Goal: Check status: Check status

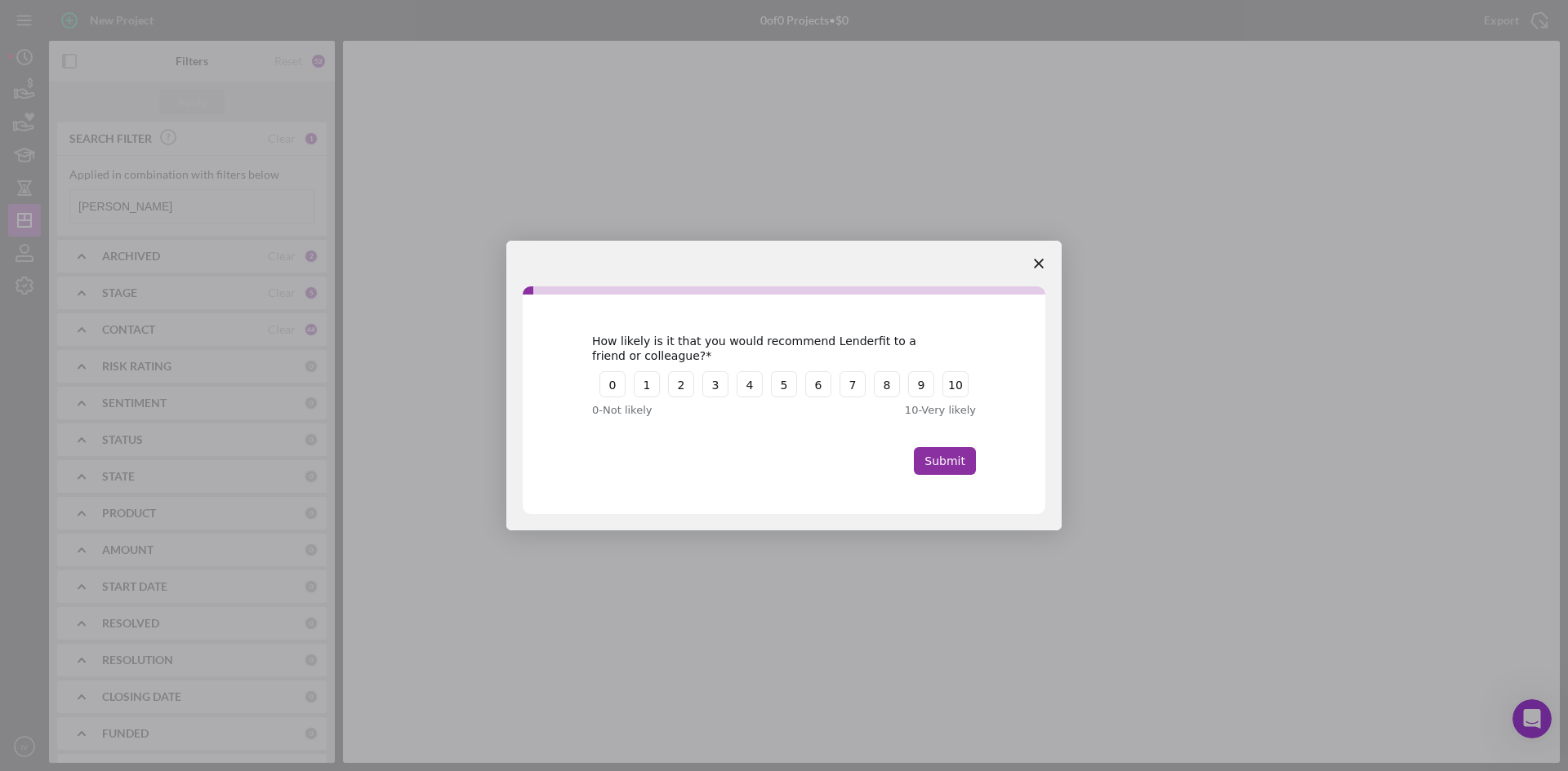
click at [1037, 259] on icon "Close survey" at bounding box center [1039, 264] width 10 height 10
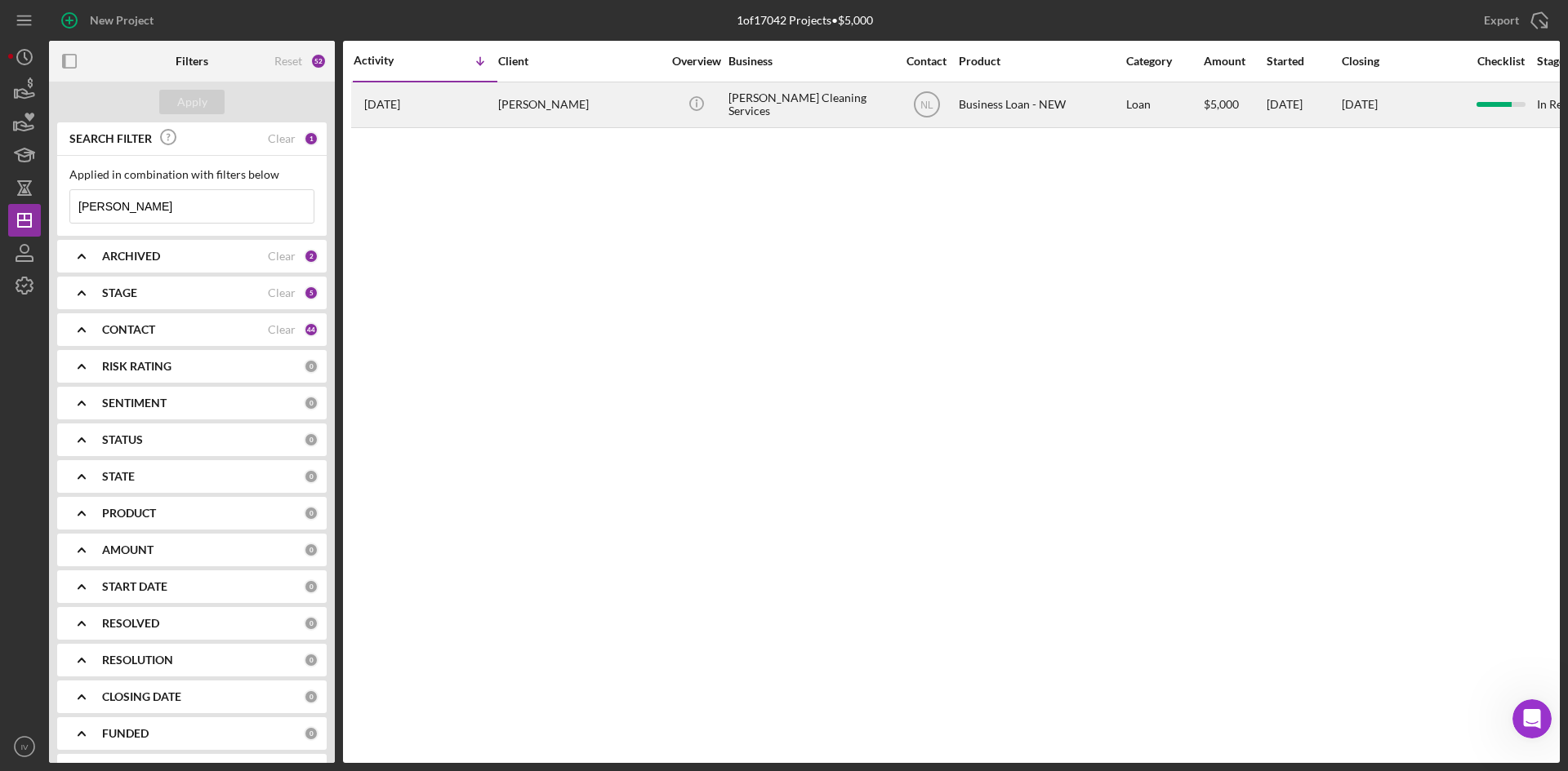
drag, startPoint x: 681, startPoint y: 108, endPoint x: 637, endPoint y: 103, distance: 44.3
click at [637, 103] on tr "[DATE] [PERSON_NAME] [PERSON_NAME] Icon/Info [PERSON_NAME] Cleaning Services NL…" at bounding box center [1319, 105] width 1936 height 46
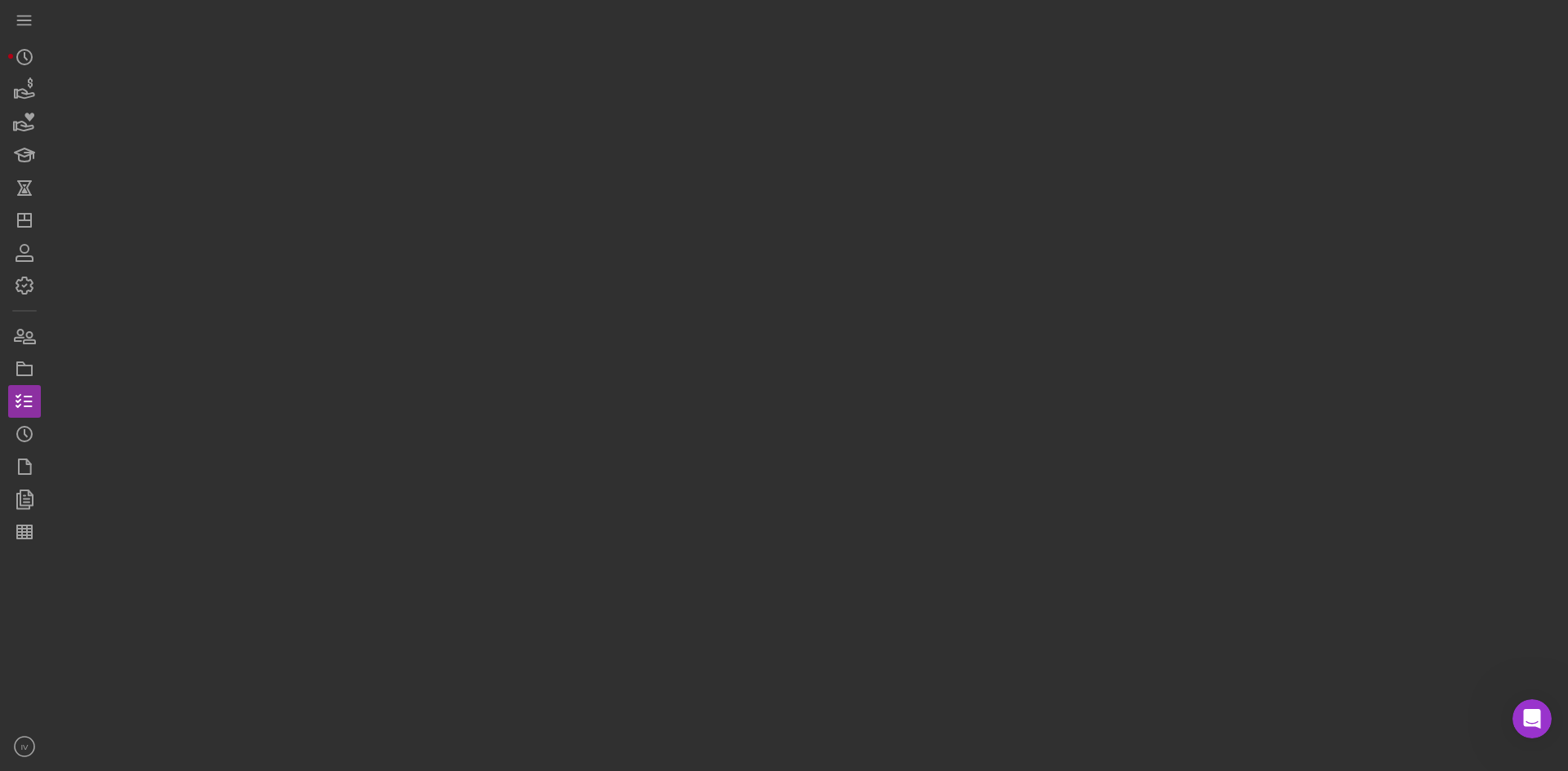
click at [637, 103] on div at bounding box center [804, 381] width 1511 height 764
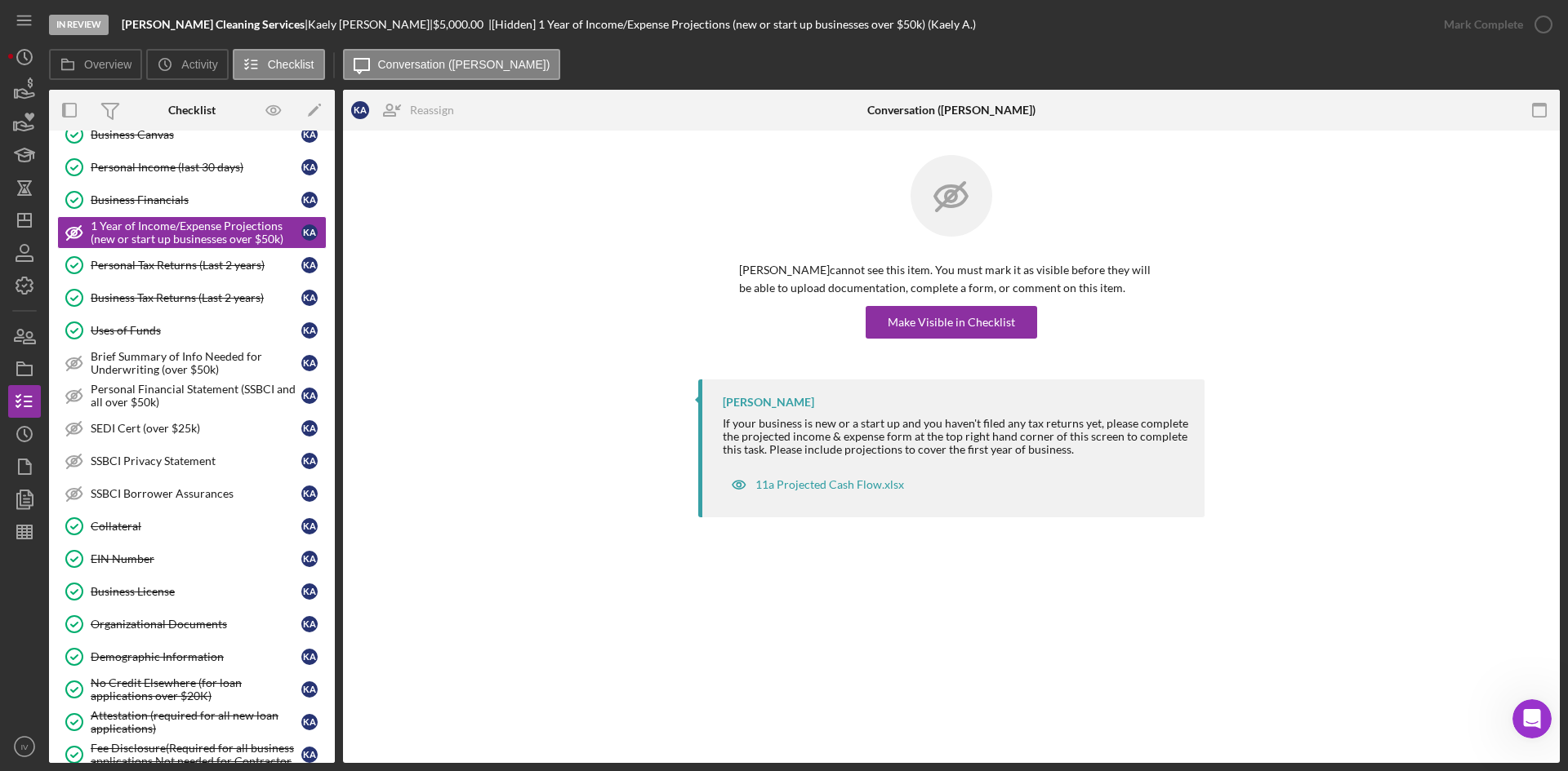
scroll to position [408, 0]
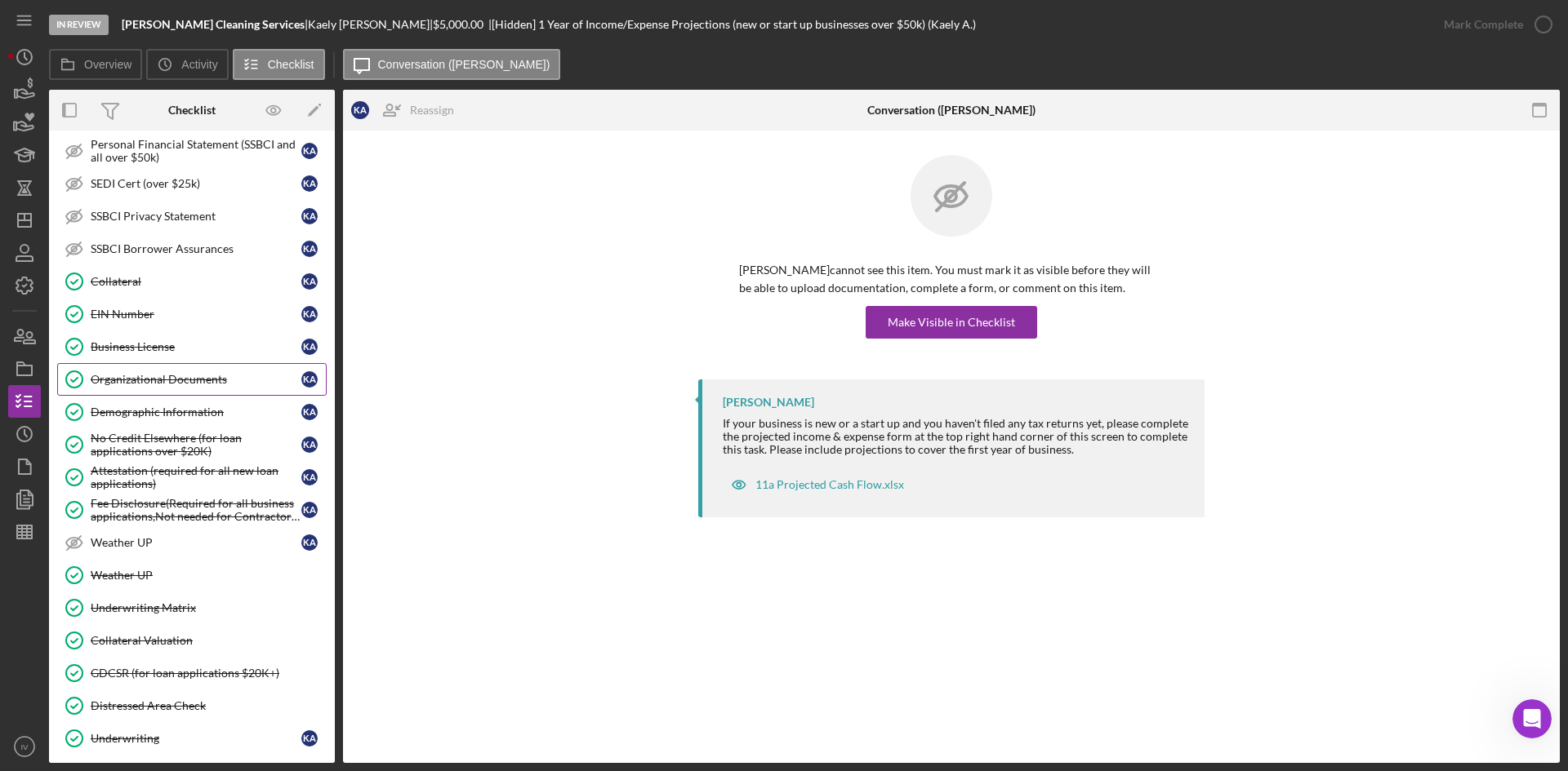
click at [181, 385] on div "Organizational Documents" at bounding box center [196, 380] width 210 height 13
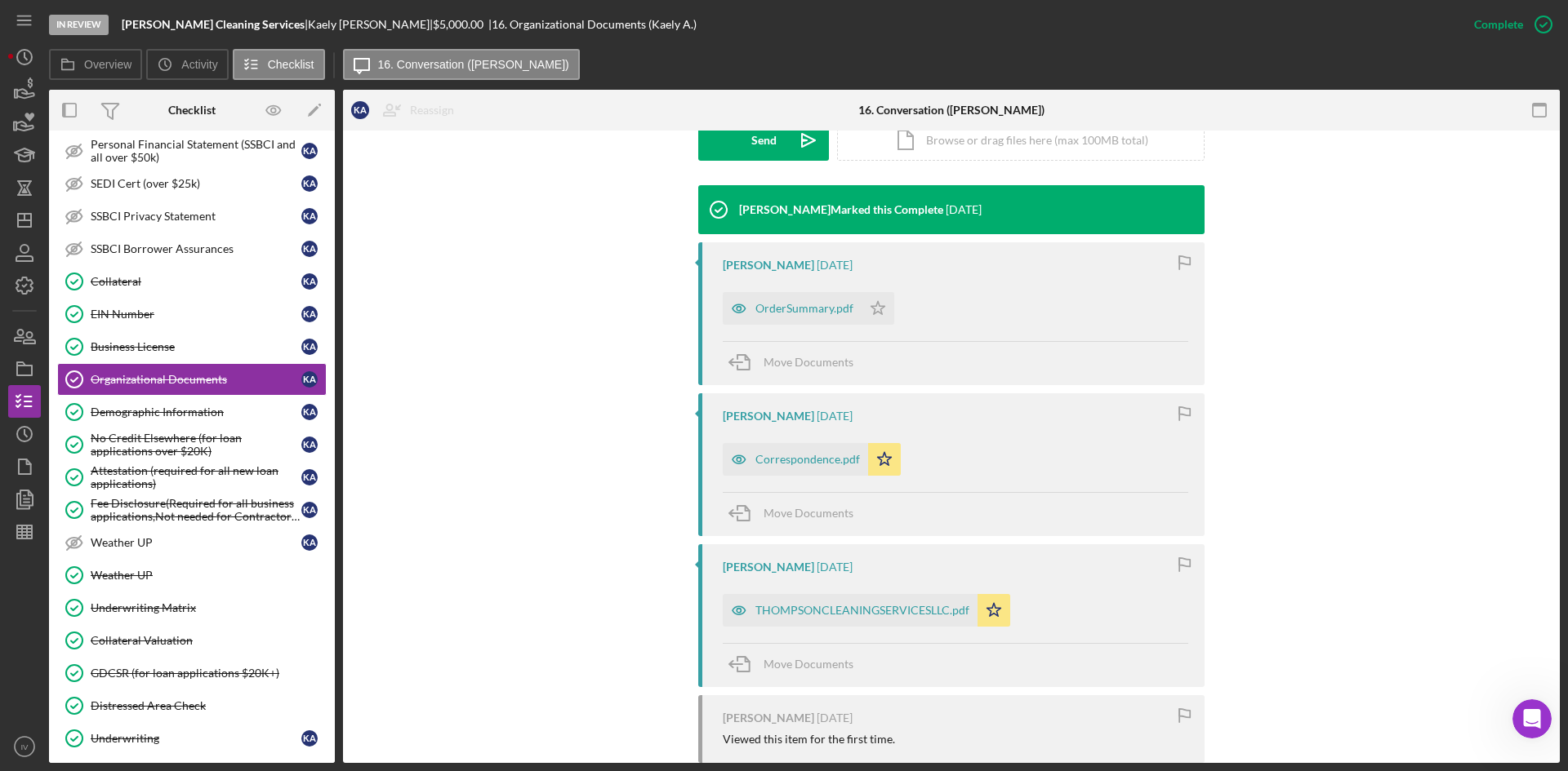
scroll to position [667, 0]
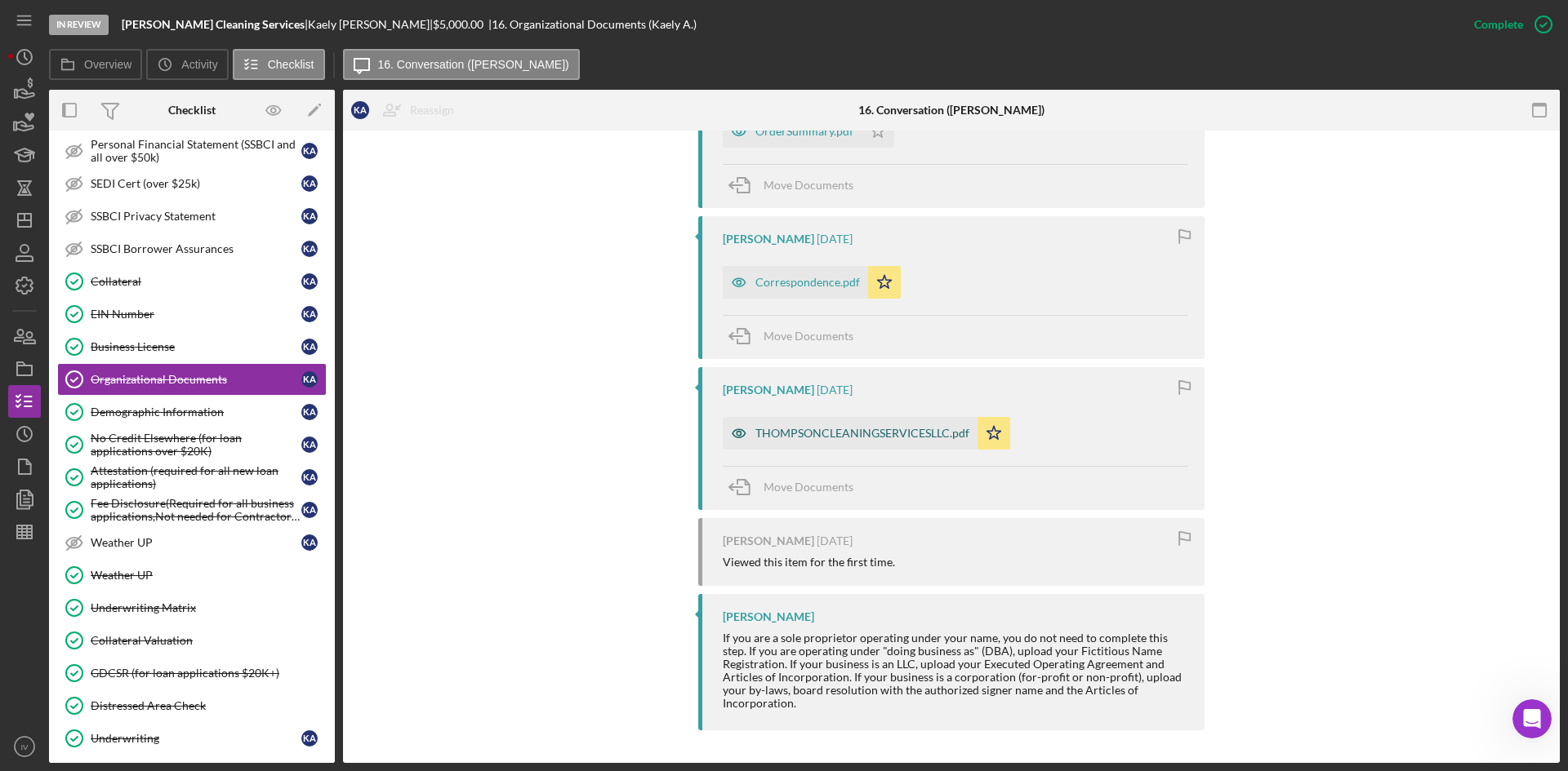
click at [876, 433] on div "THOMPSONCLEANINGSERVICESLLC.pdf" at bounding box center [862, 434] width 214 height 13
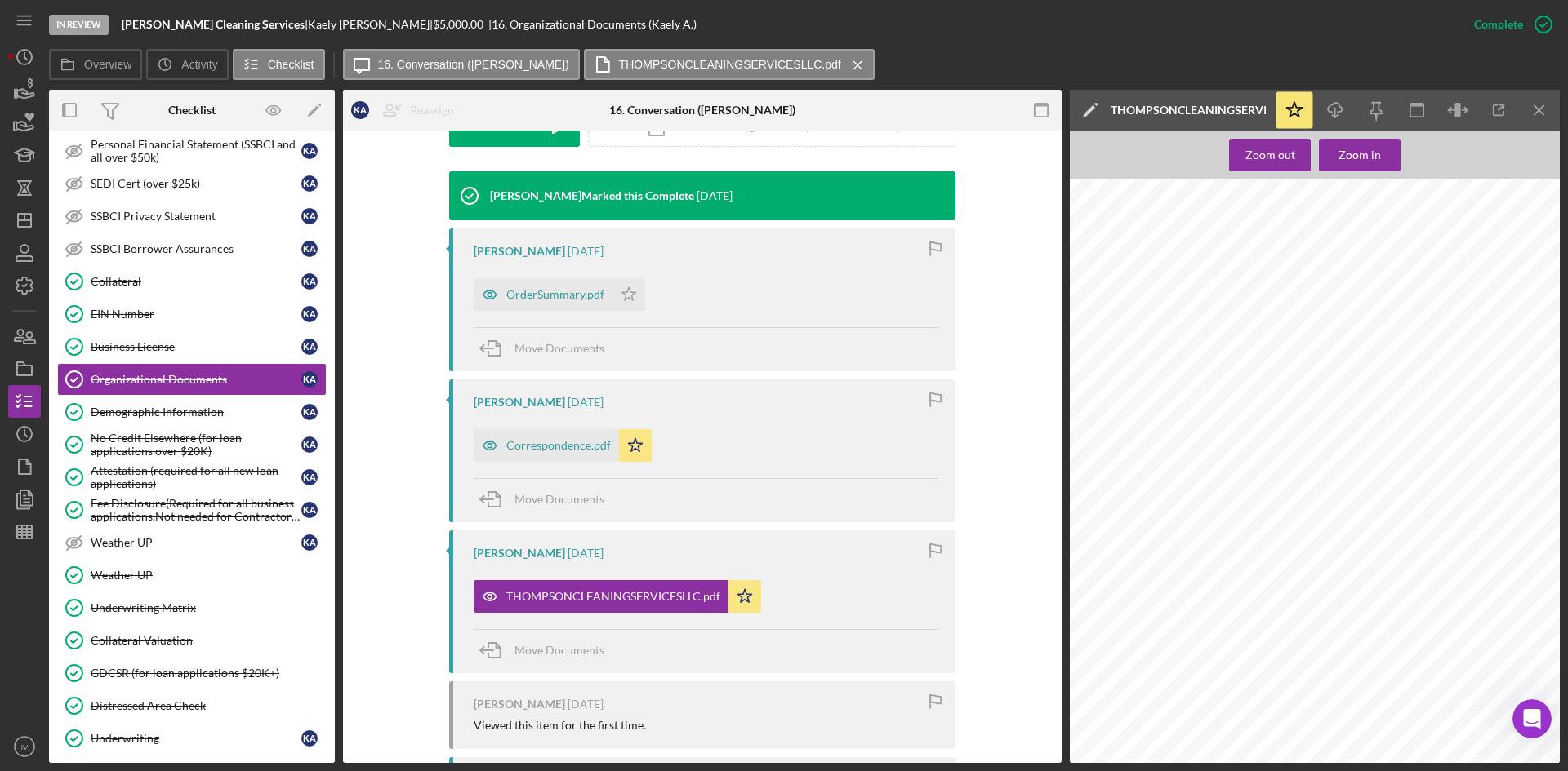
scroll to position [422, 0]
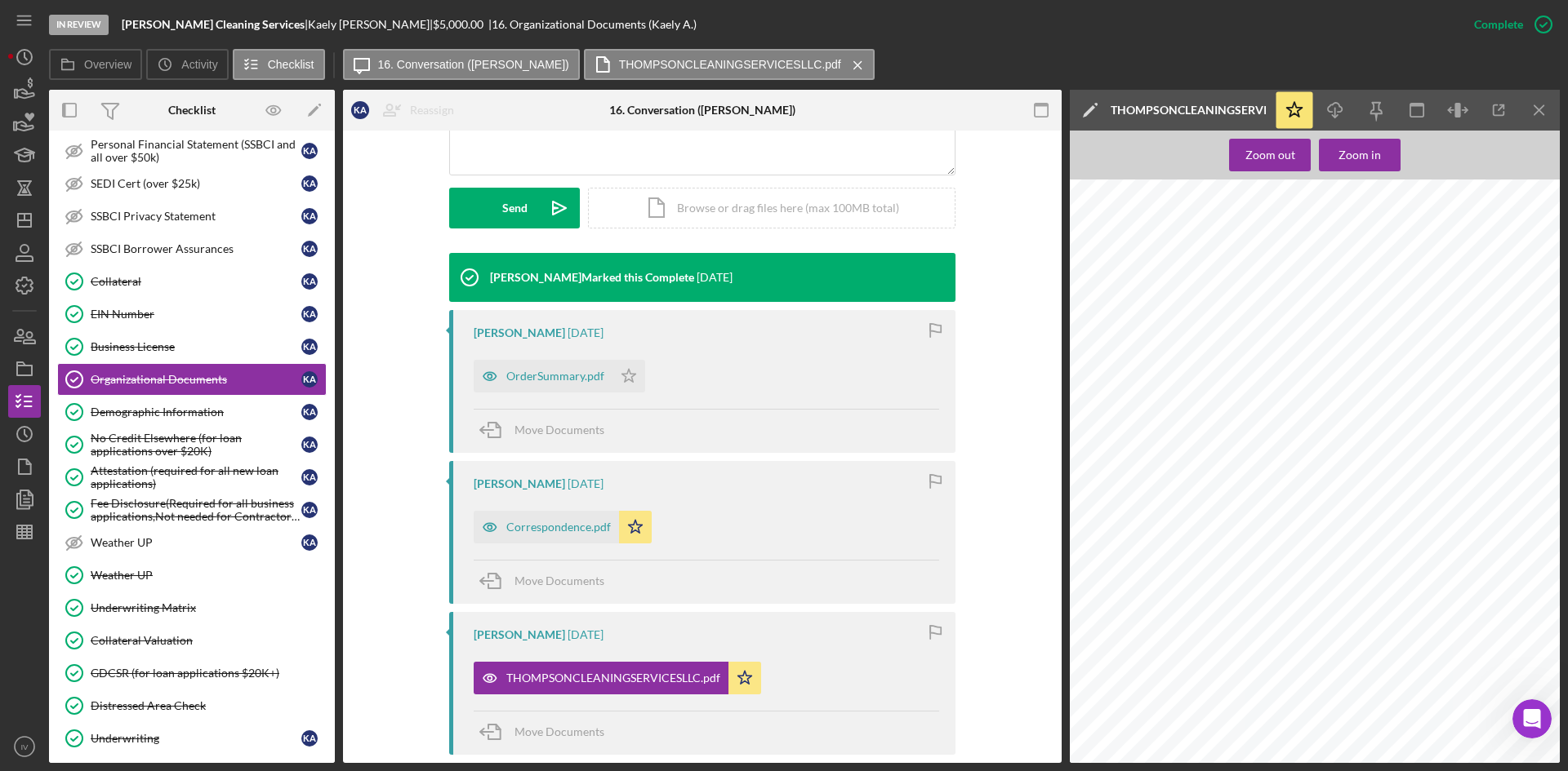
click at [541, 510] on div "Correspondence.pdf Icon/Star" at bounding box center [566, 523] width 186 height 41
click at [547, 519] on div "Correspondence.pdf" at bounding box center [546, 527] width 146 height 33
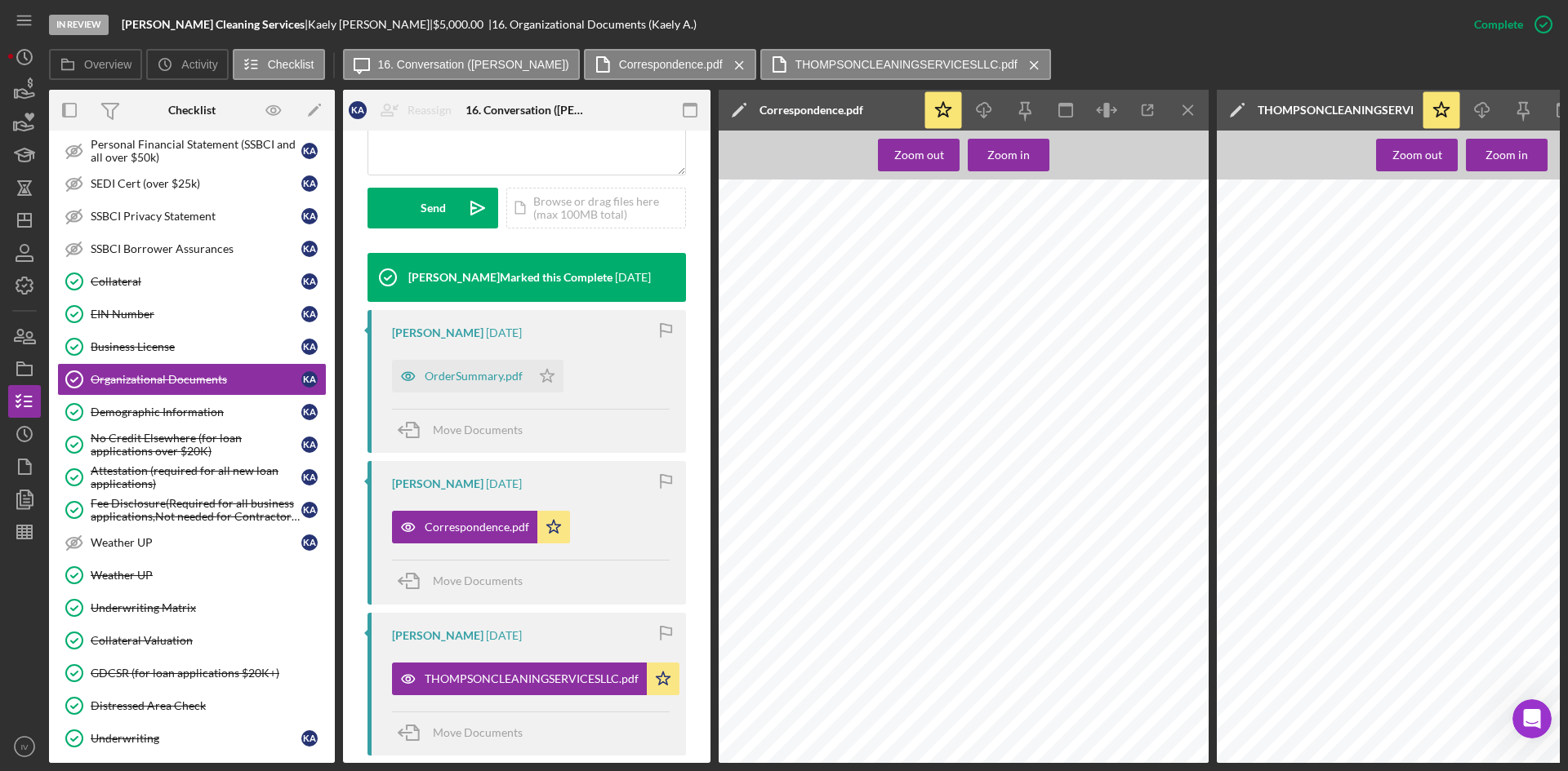
scroll to position [571, 0]
click at [458, 387] on div "OrderSummary.pdf" at bounding box center [462, 376] width 139 height 33
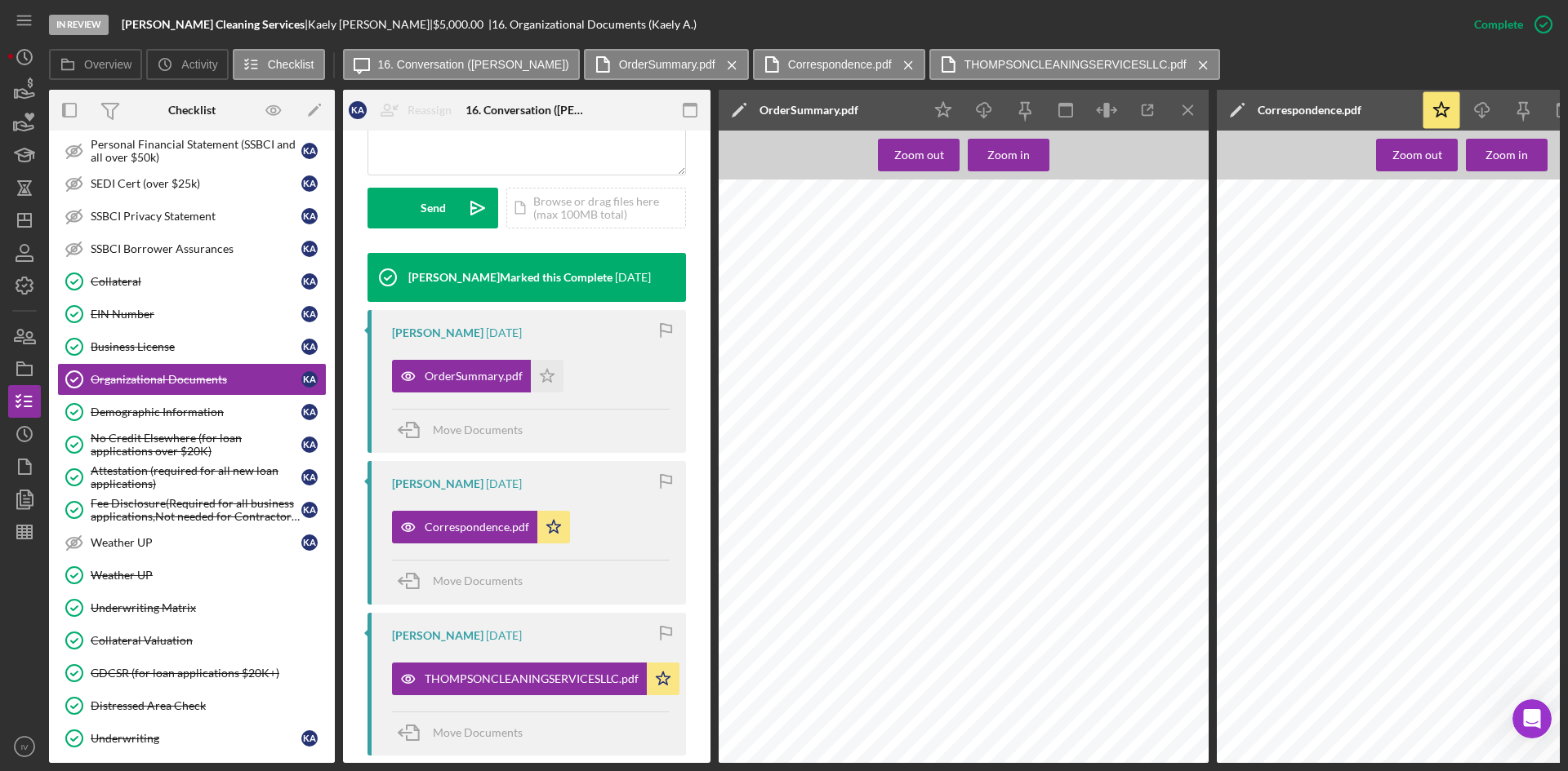
scroll to position [0, 0]
click at [26, 208] on icon "Icon/Dashboard" at bounding box center [25, 220] width 41 height 41
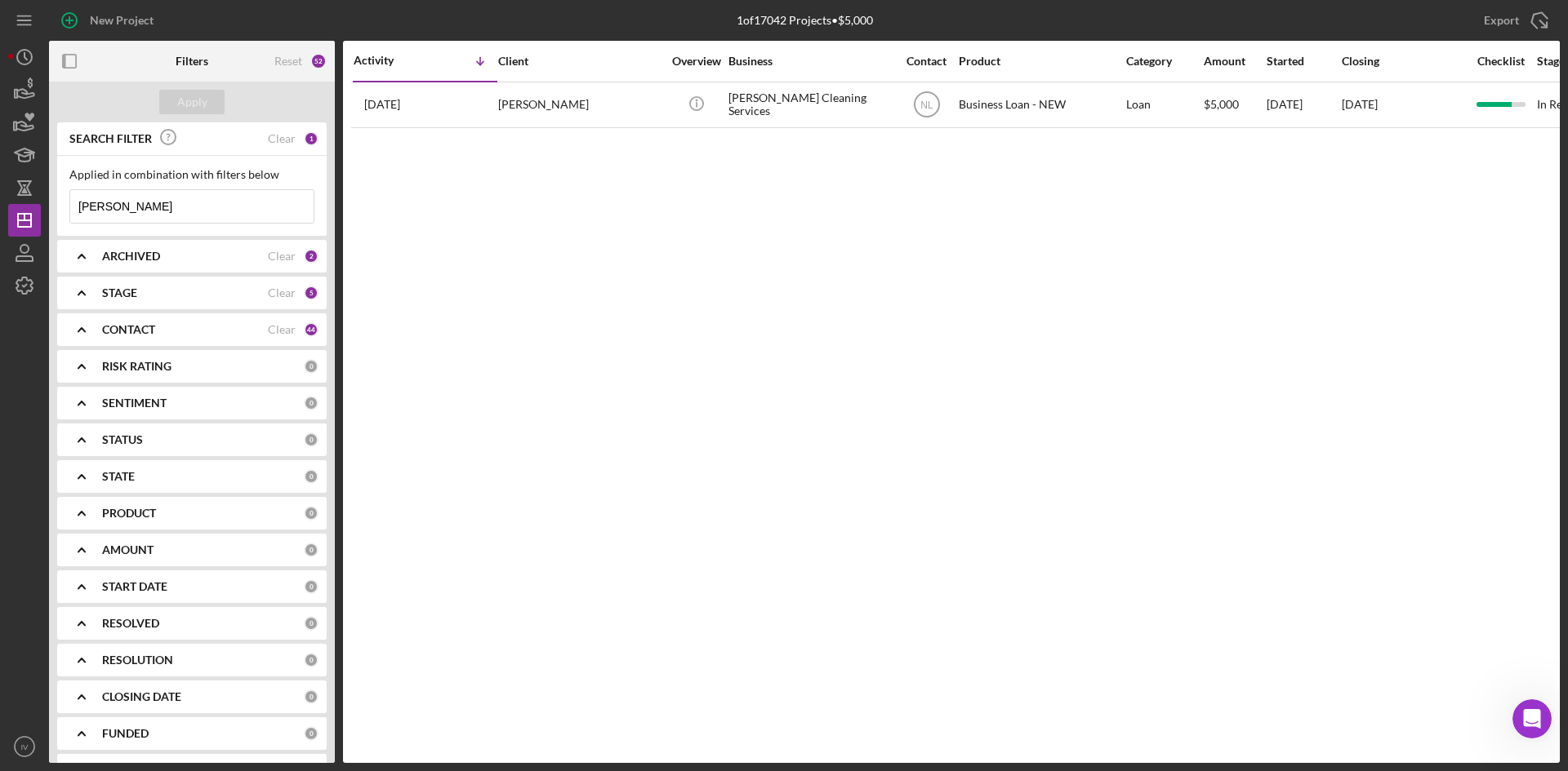
drag, startPoint x: 199, startPoint y: 214, endPoint x: 0, endPoint y: 192, distance: 200.2
click at [0, 192] on div "New Project 1 of 17042 Projects • $5,000 [PERSON_NAME] Export Icon/Export Filte…" at bounding box center [784, 386] width 1568 height 771
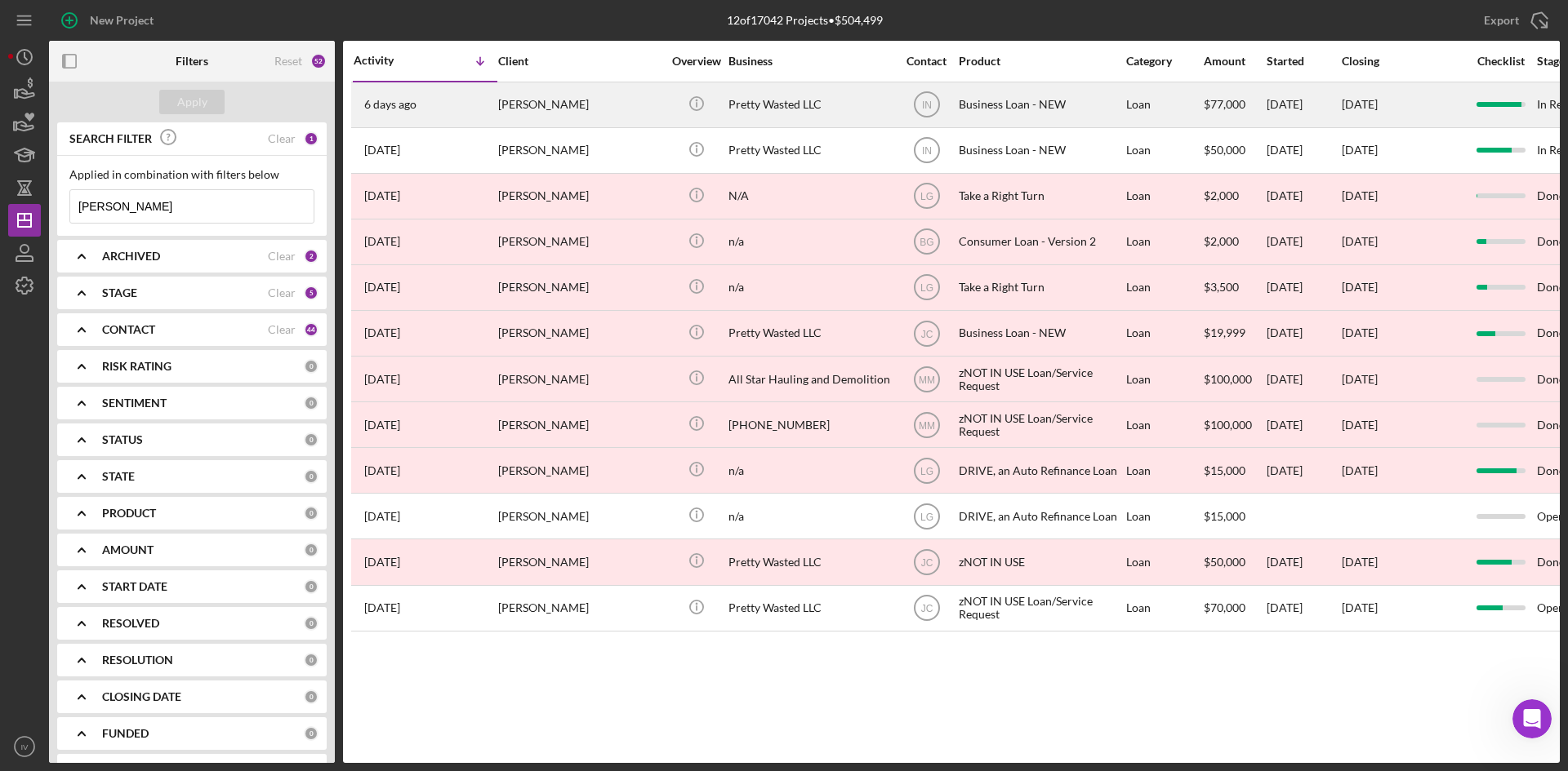
type input "[PERSON_NAME]"
click at [560, 113] on div "[PERSON_NAME]" at bounding box center [579, 105] width 163 height 43
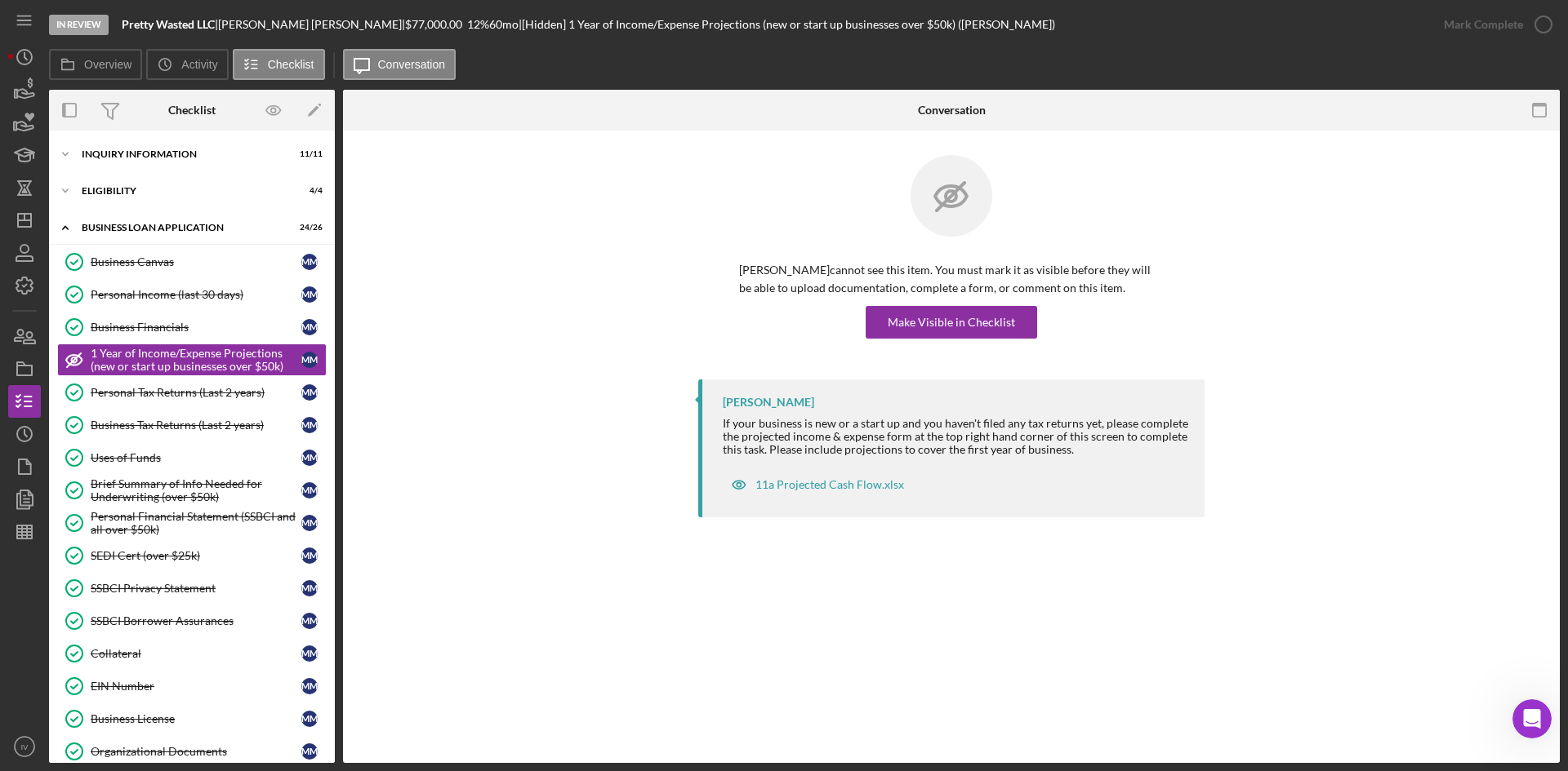
scroll to position [245, 0]
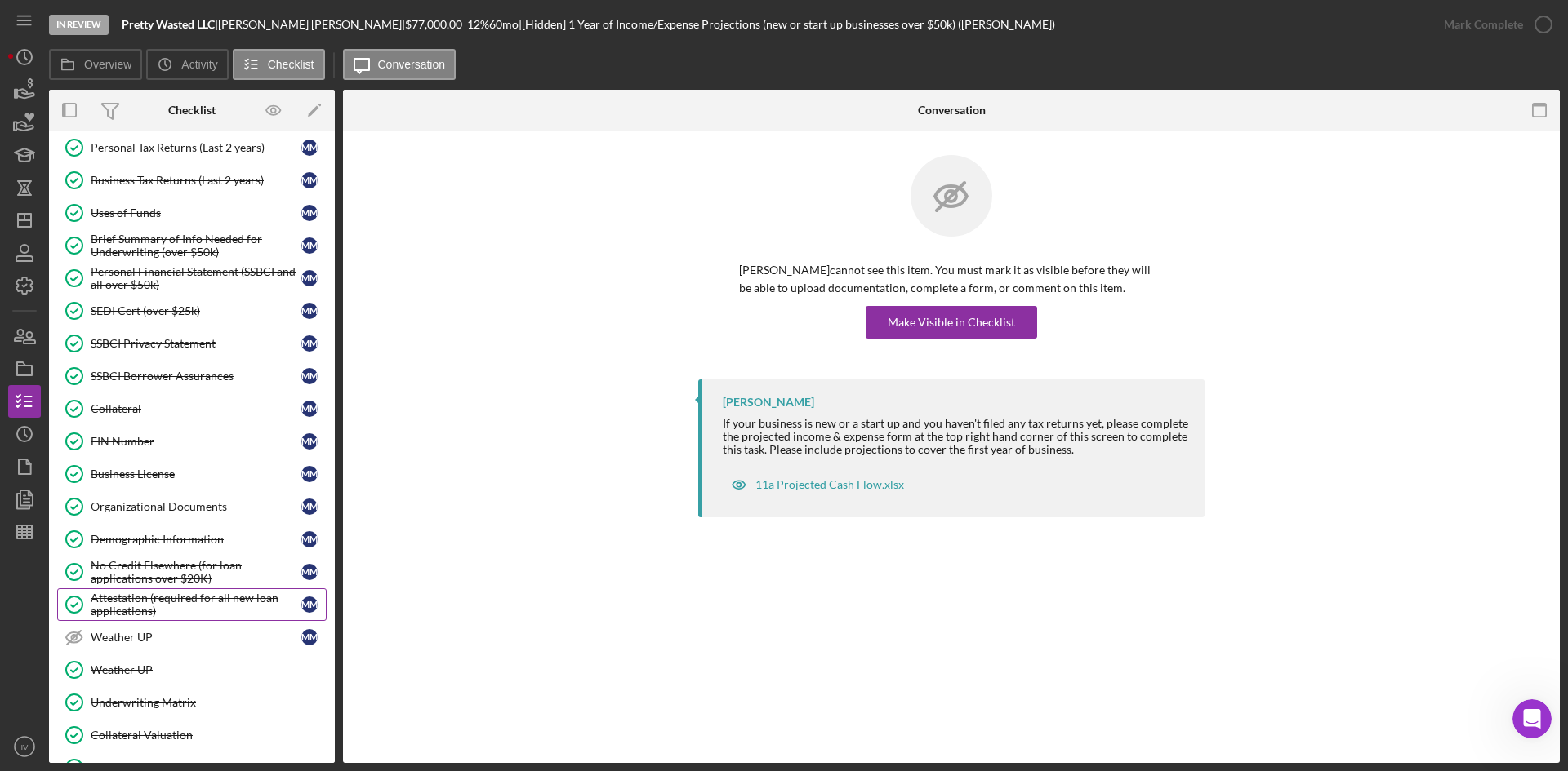
click at [202, 612] on div "Attestation (required for all new loan applications)" at bounding box center [196, 605] width 210 height 26
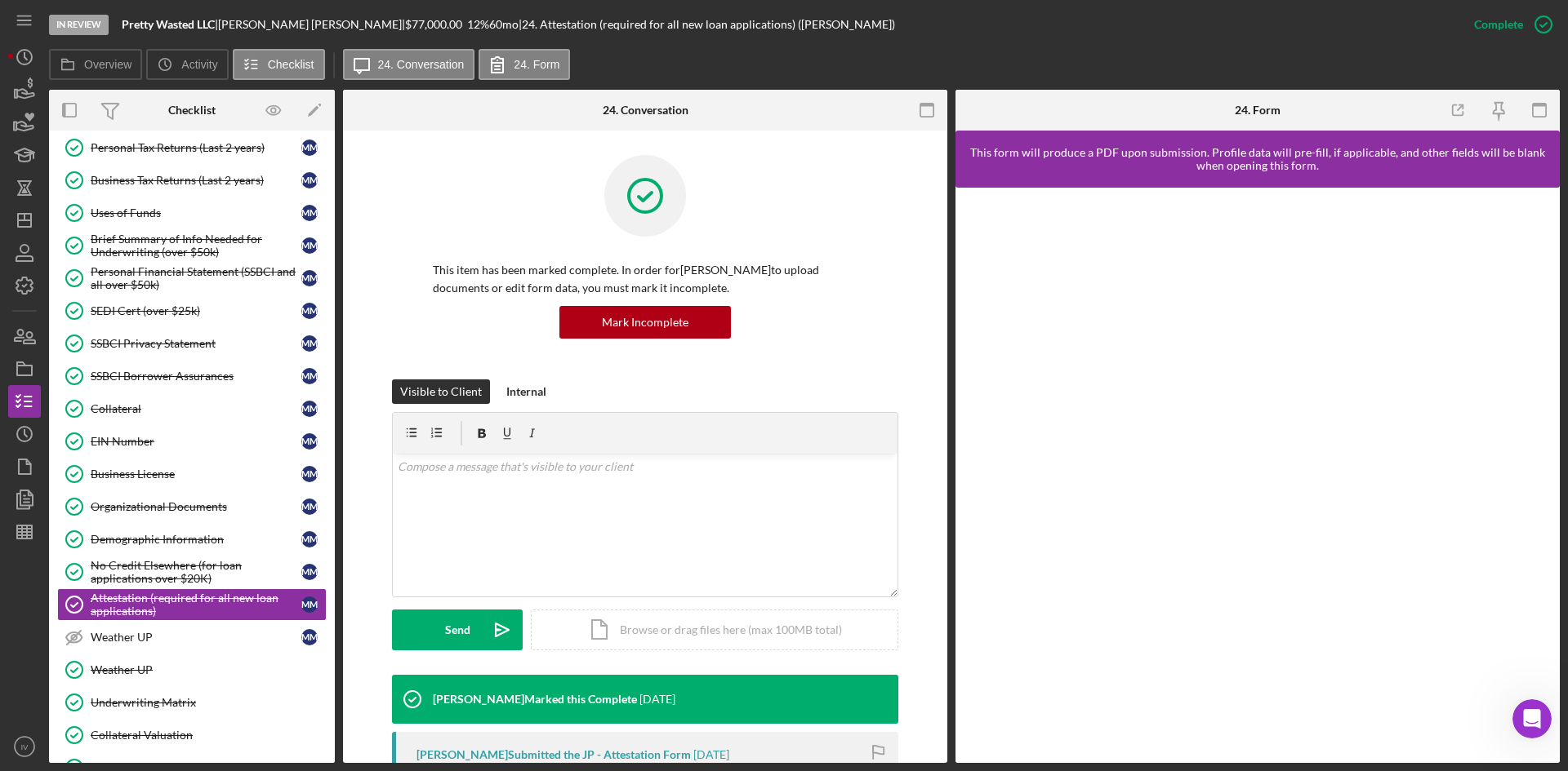
scroll to position [245, 0]
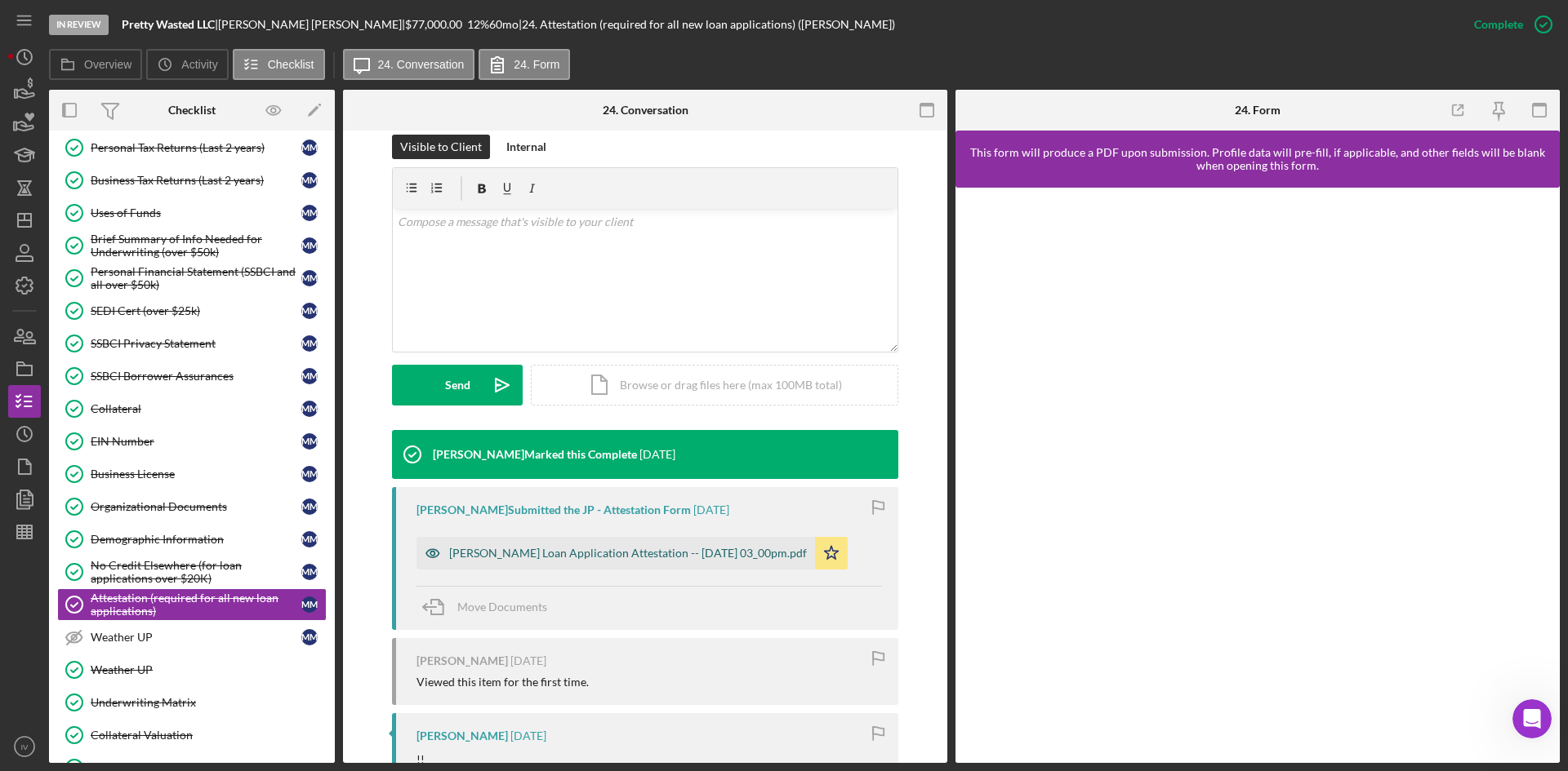
click at [709, 537] on div "[PERSON_NAME] Loan Application Attestation -- [DATE] 03_00pm.pdf" at bounding box center [616, 553] width 399 height 33
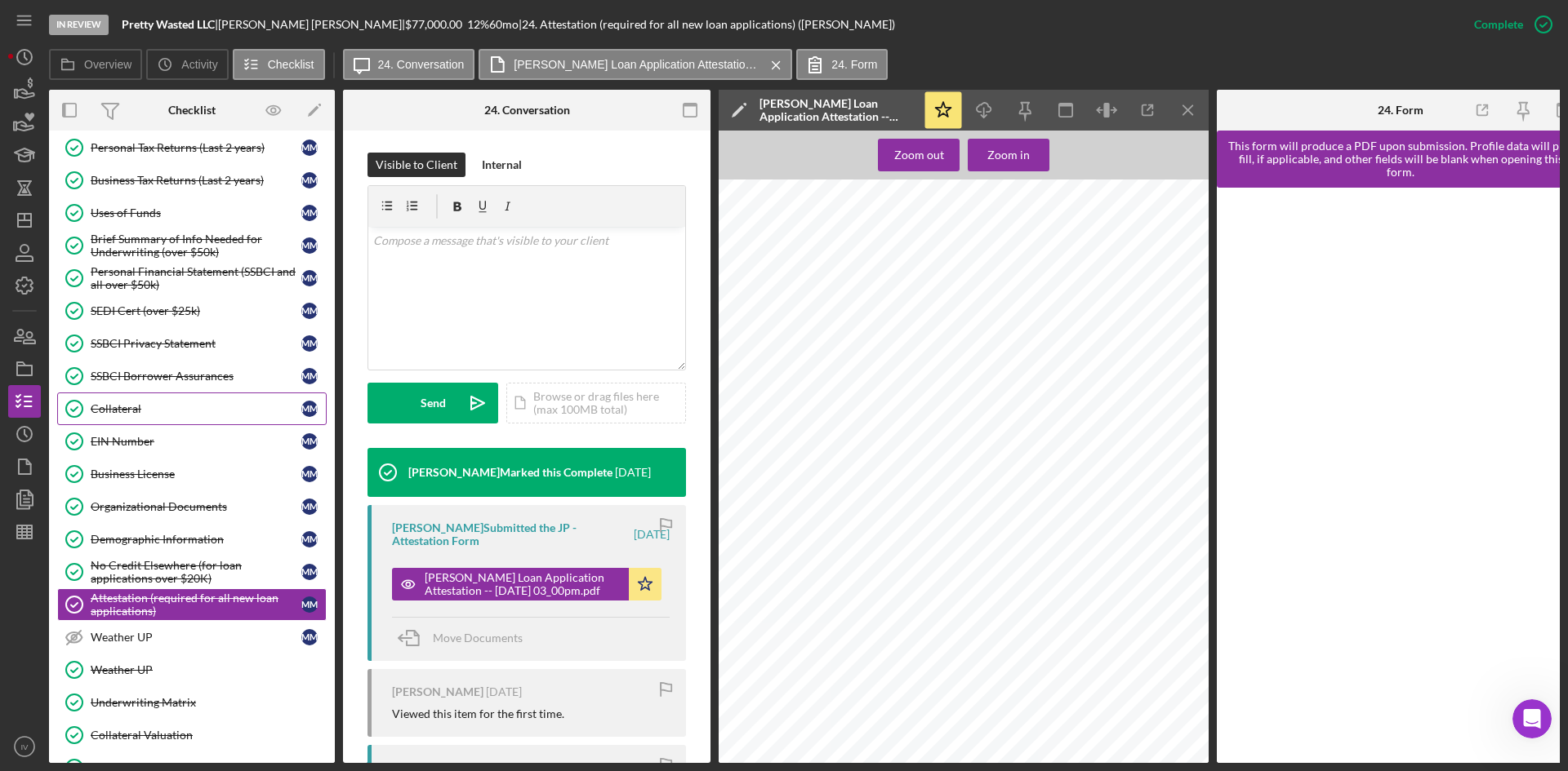
click at [118, 413] on div "Collateral" at bounding box center [196, 409] width 210 height 13
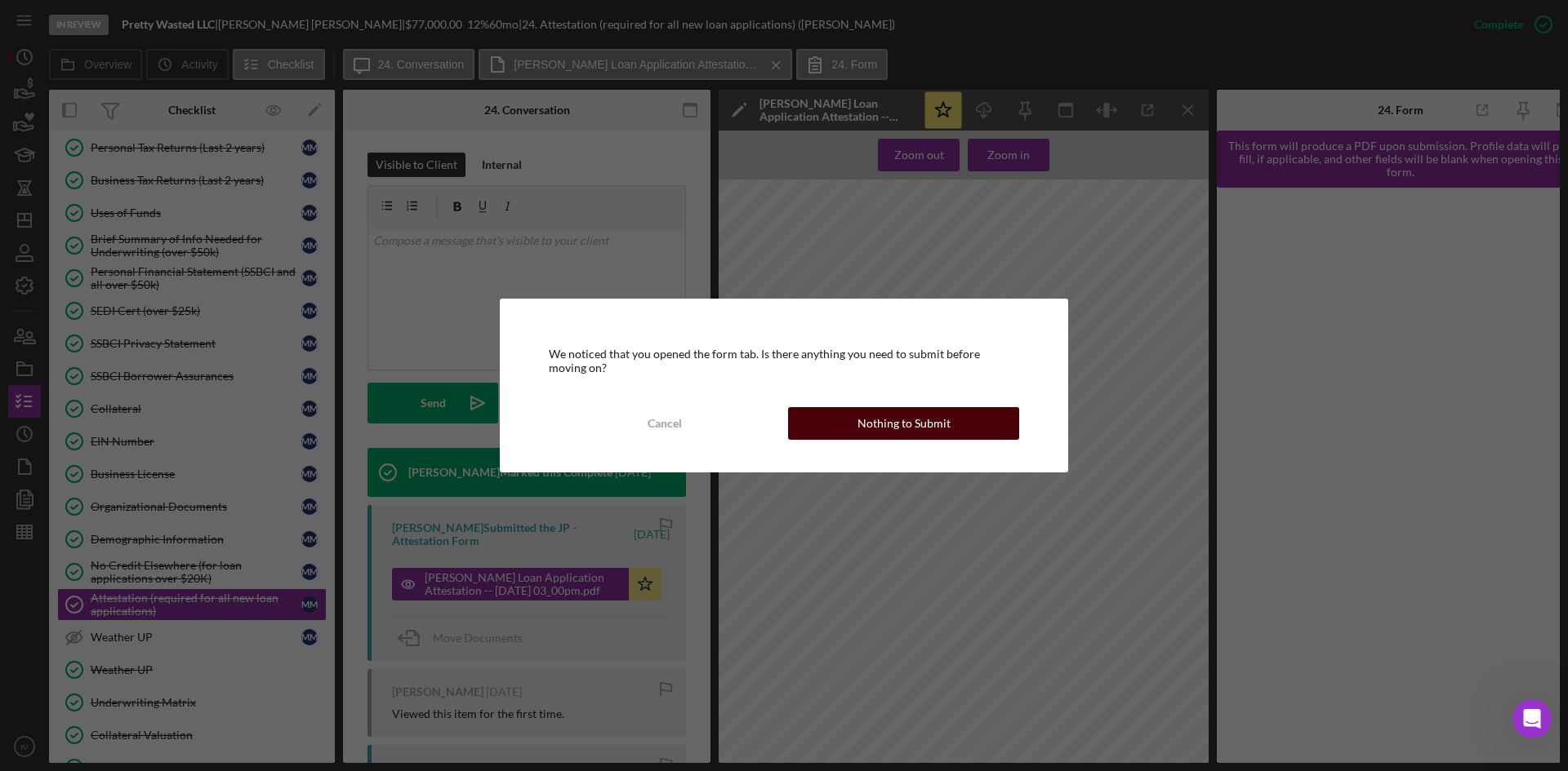
click at [911, 429] on div "Nothing to Submit" at bounding box center [904, 424] width 93 height 33
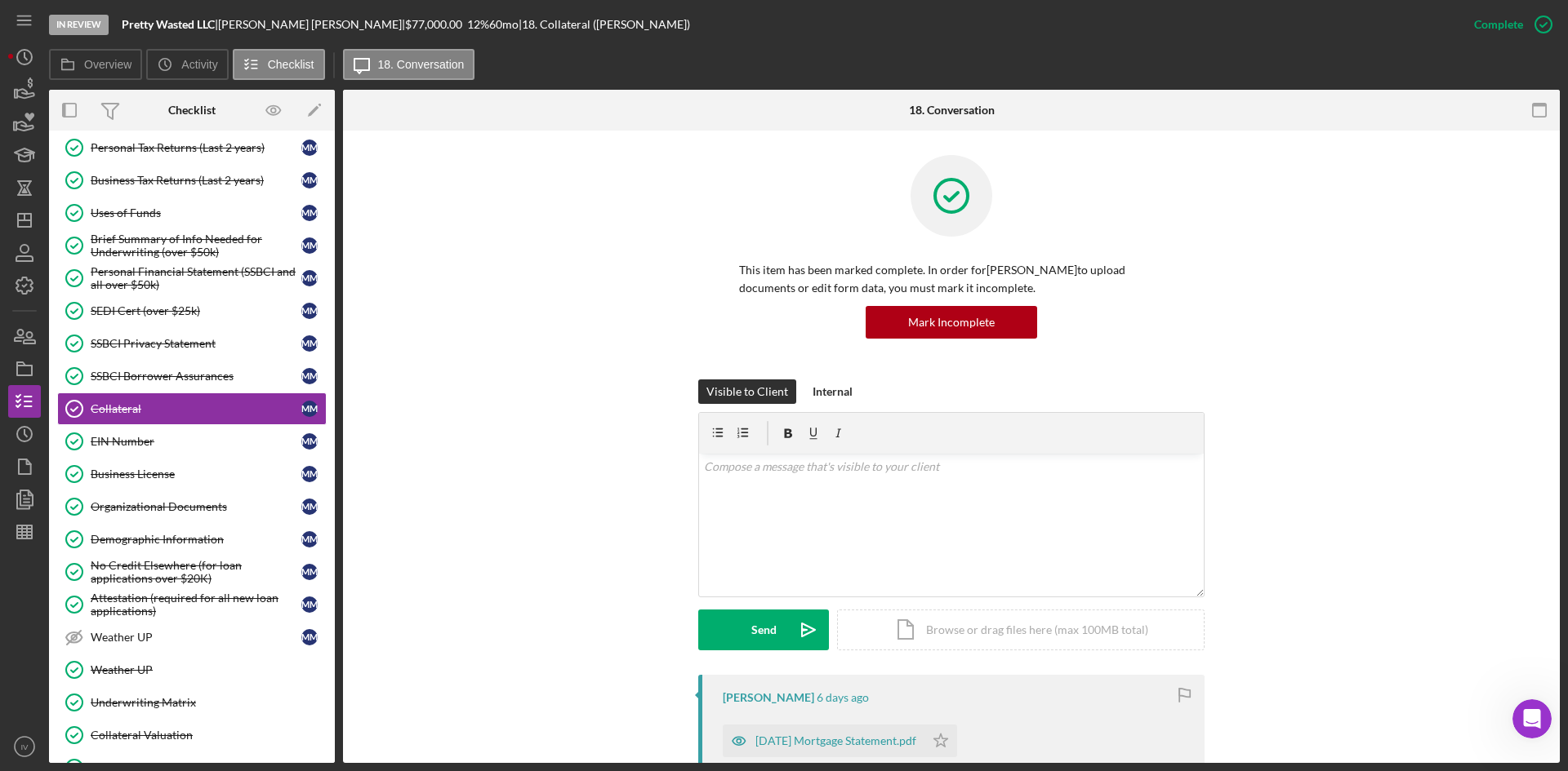
scroll to position [245, 0]
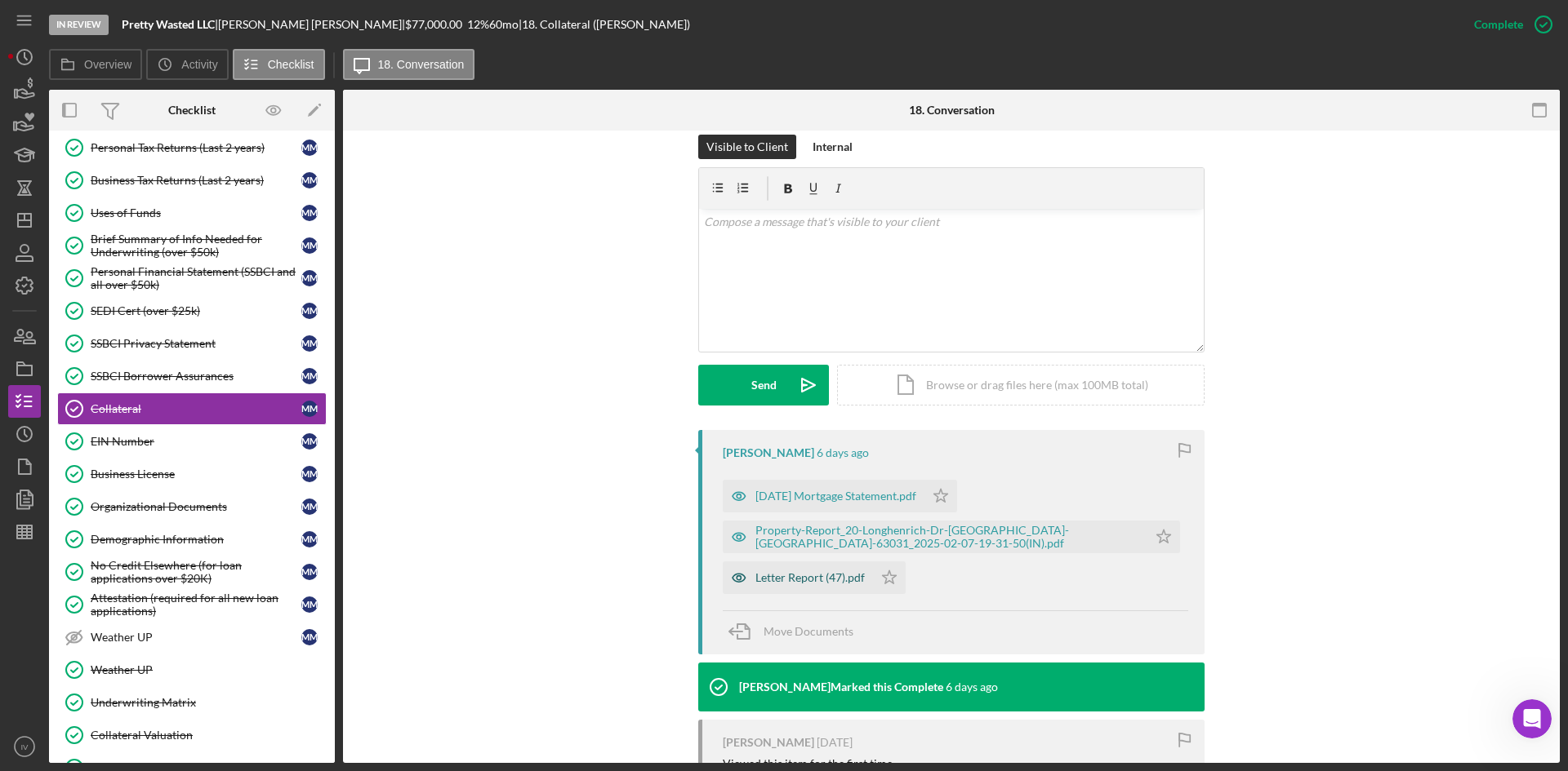
click at [807, 585] on div "Letter Report (47).pdf" at bounding box center [798, 578] width 151 height 33
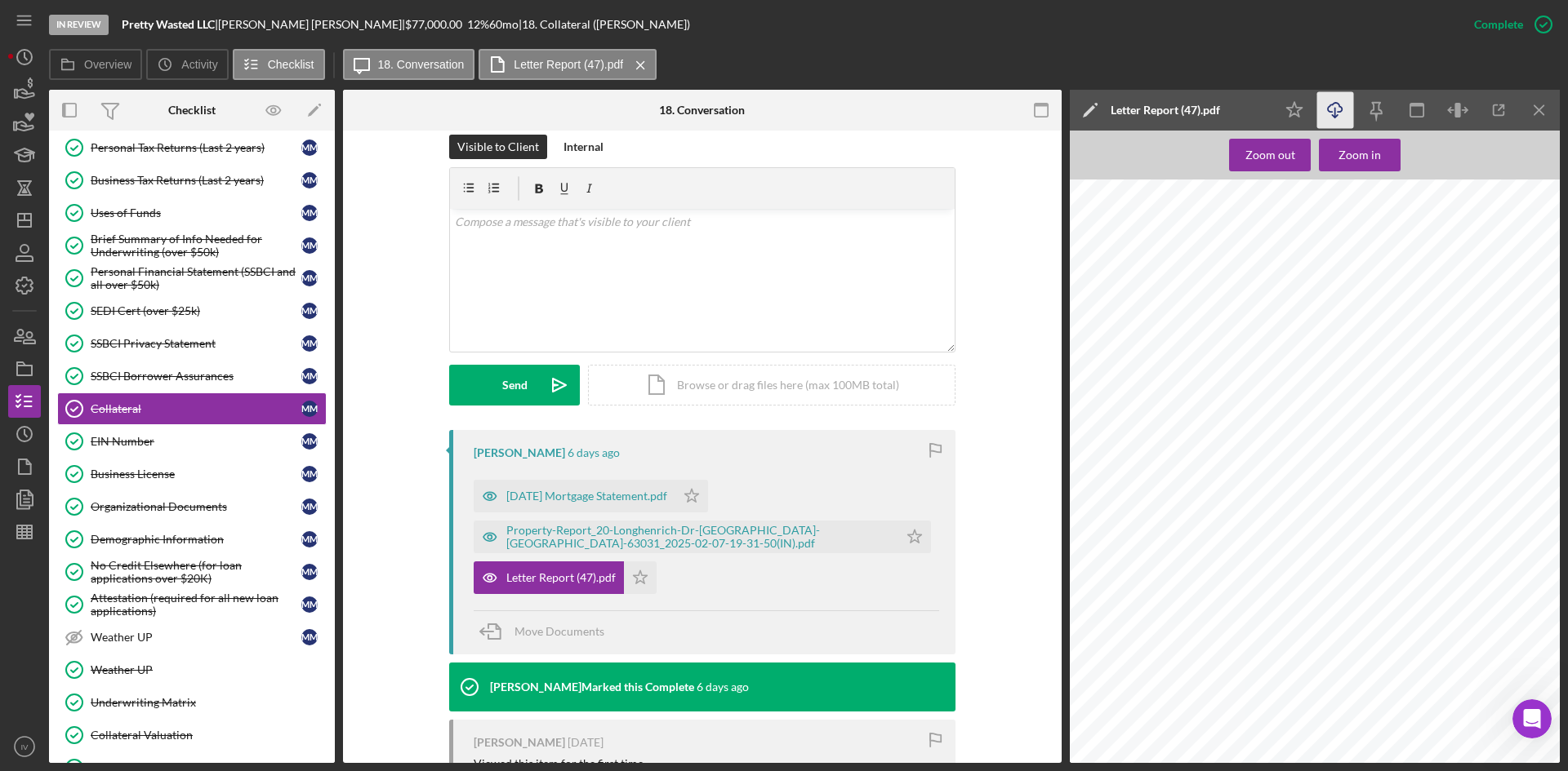
click at [1327, 106] on icon "Icon/Download" at bounding box center [1335, 110] width 37 height 37
click at [579, 499] on div "[DATE] Mortgage Statement.pdf" at bounding box center [586, 496] width 160 height 13
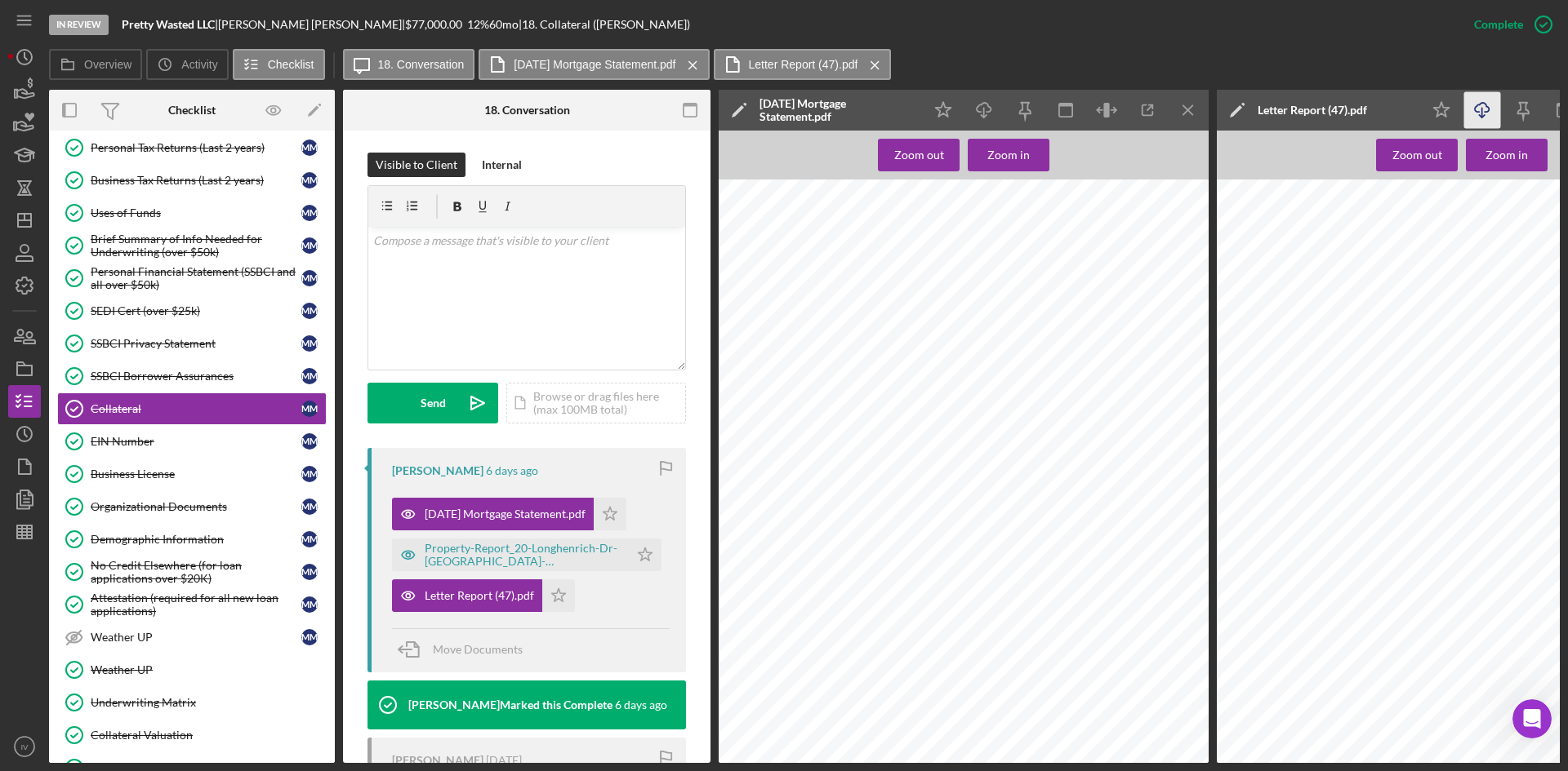
scroll to position [80, 0]
click at [485, 544] on div "Property-Report_20-Longhenrich-Dr-[GEOGRAPHIC_DATA]-[GEOGRAPHIC_DATA]-63031_202…" at bounding box center [522, 555] width 196 height 26
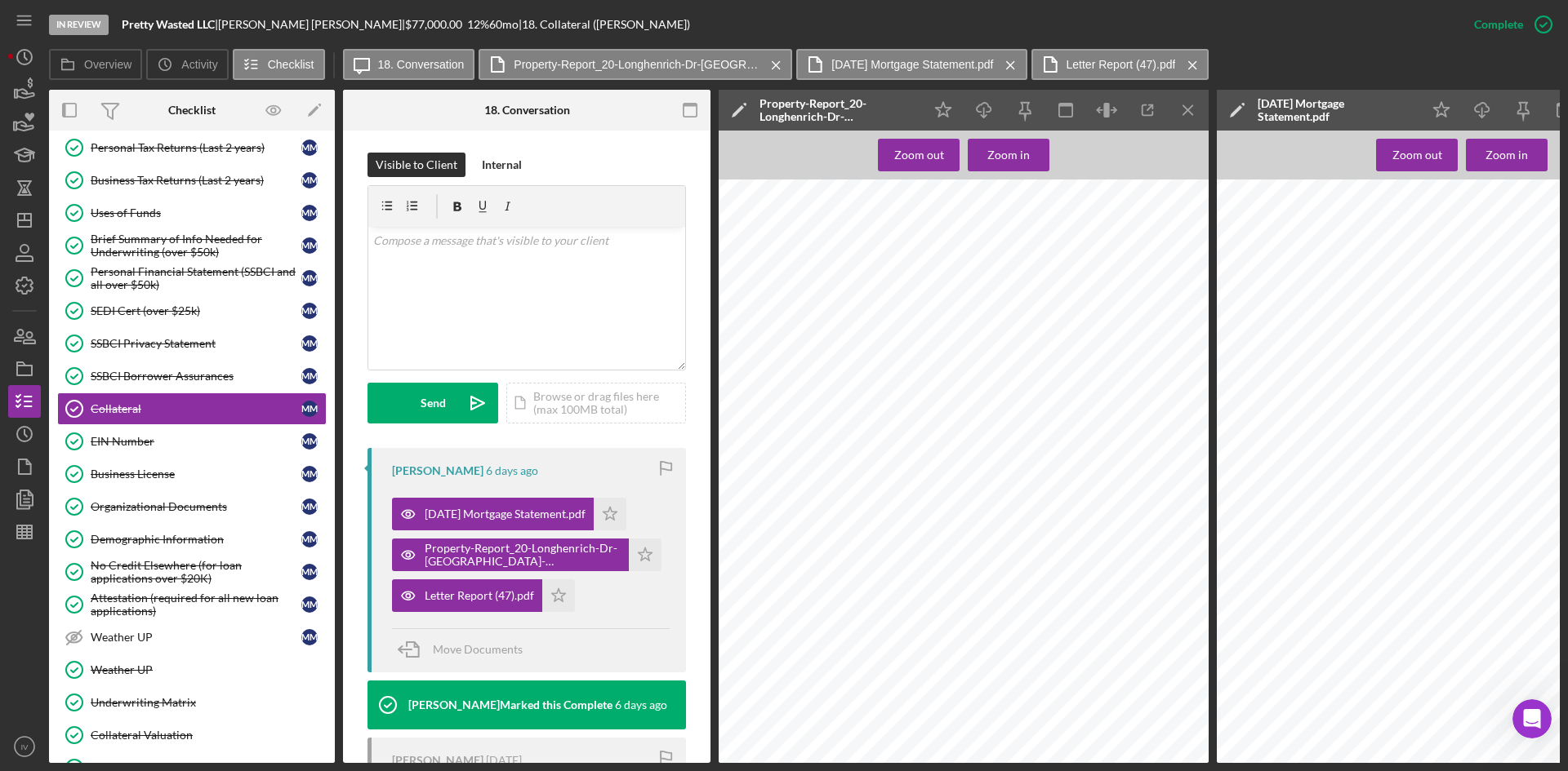
scroll to position [3591, 0]
drag, startPoint x: 31, startPoint y: 214, endPoint x: 48, endPoint y: 223, distance: 19.2
click at [31, 214] on polygon "button" at bounding box center [25, 220] width 13 height 13
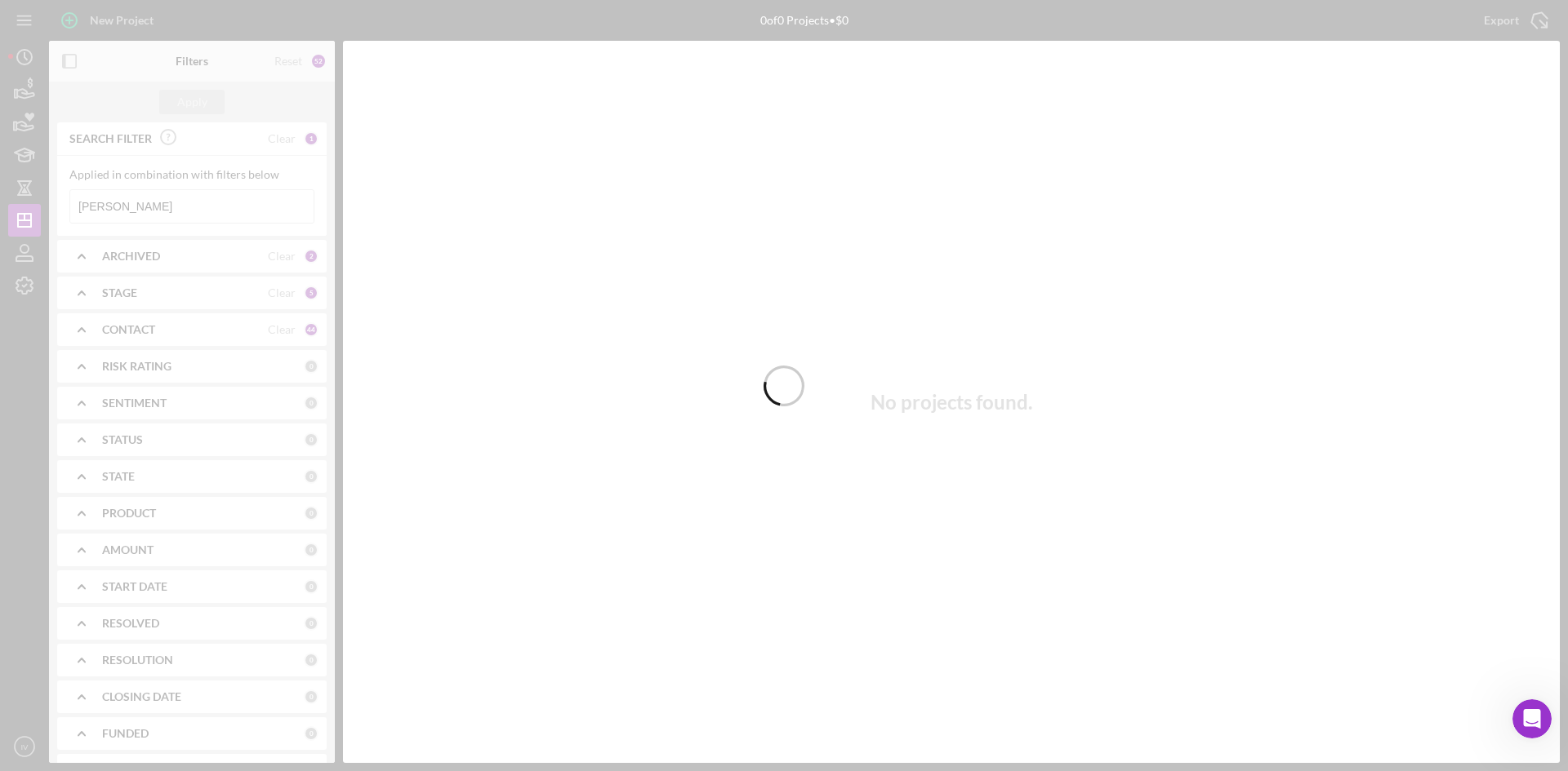
click at [1092, 422] on div at bounding box center [784, 386] width 1568 height 771
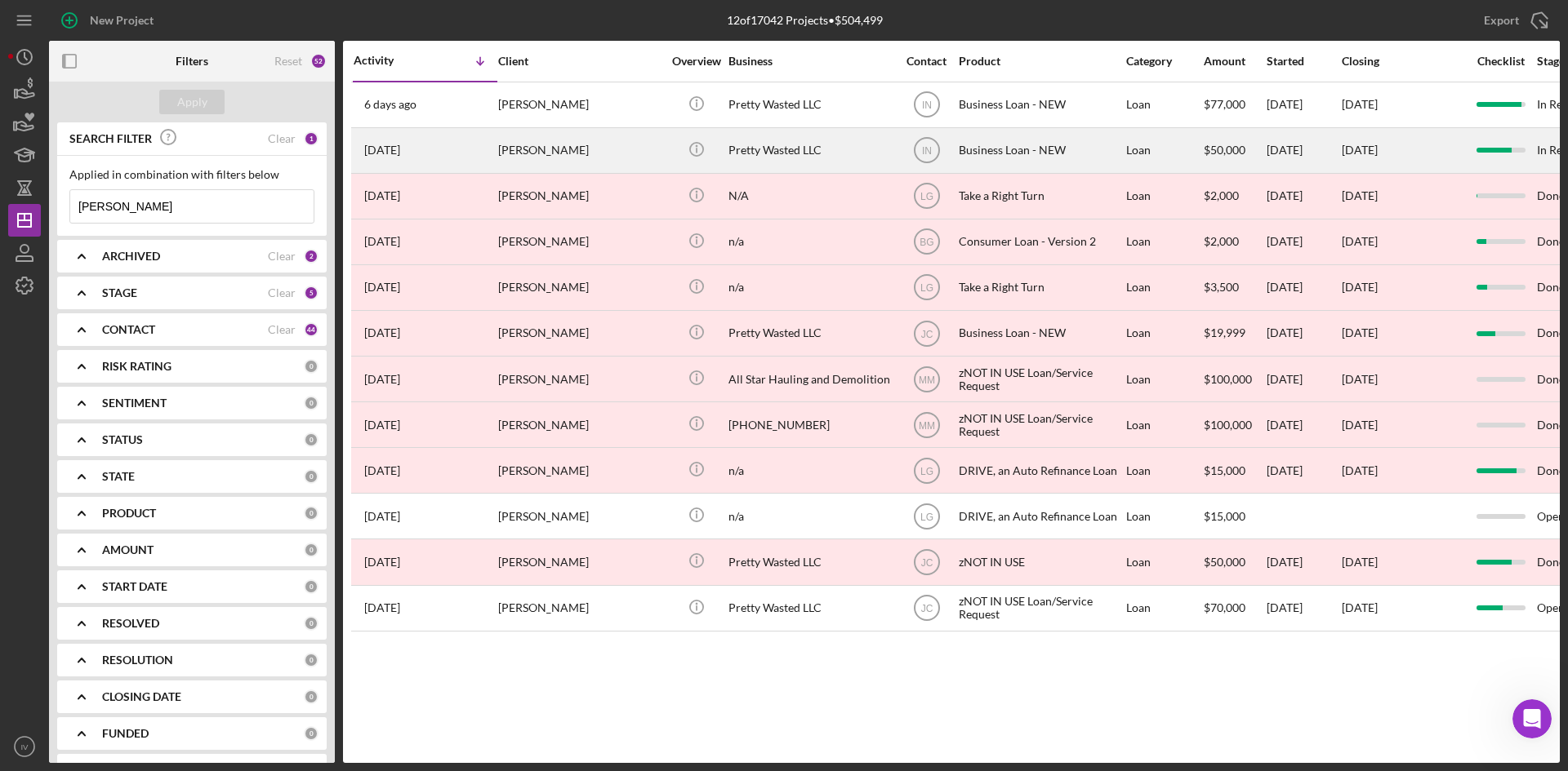
click at [517, 147] on div "[PERSON_NAME]" at bounding box center [579, 151] width 163 height 43
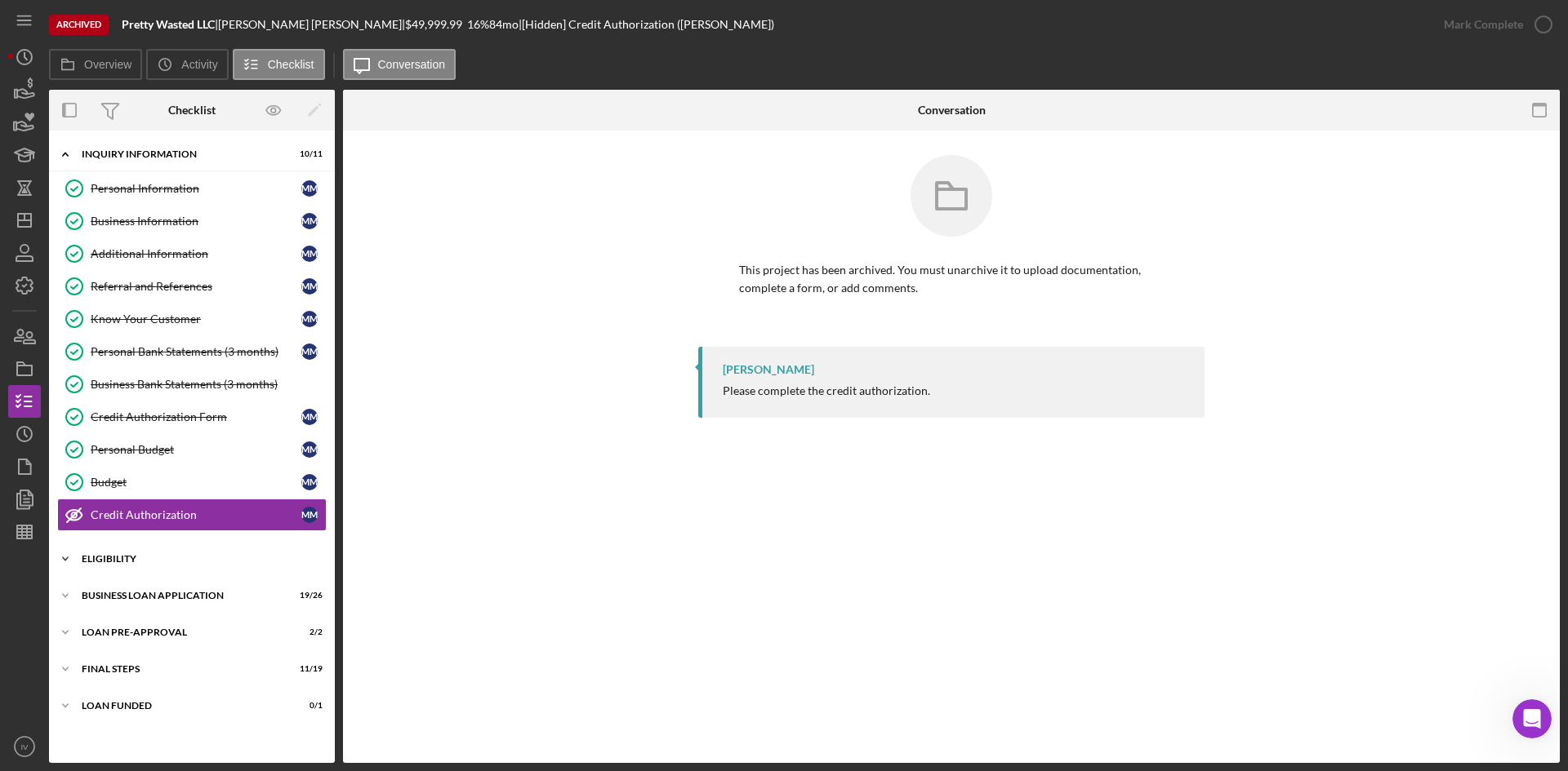
click at [102, 545] on div "Icon/Expander ELIGIBILITY 4 / 4" at bounding box center [192, 559] width 286 height 33
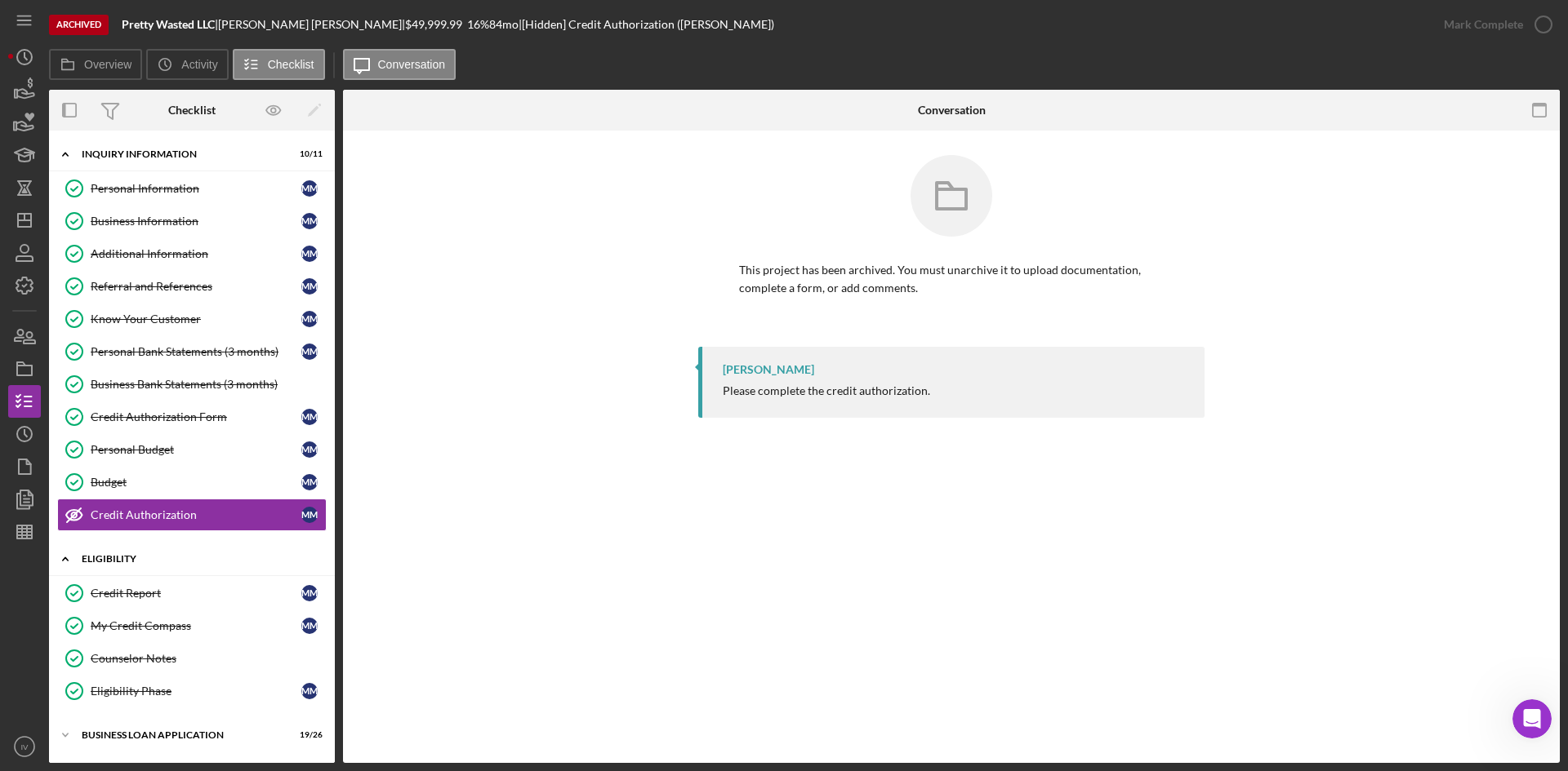
click at [101, 549] on div "Icon/Expander ELIGIBILITY 4 / 4" at bounding box center [192, 559] width 286 height 34
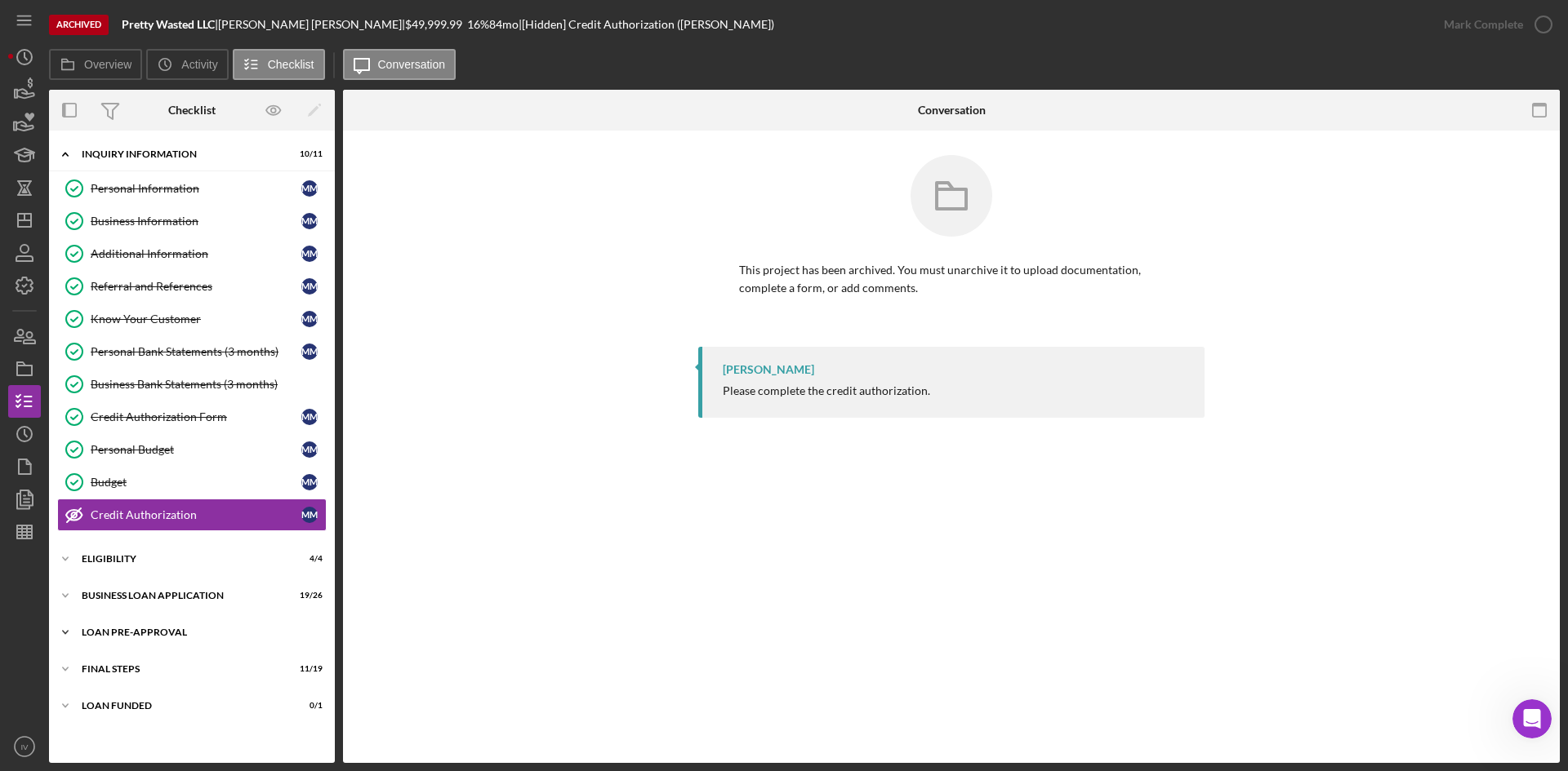
click at [104, 624] on div "Icon/Expander LOAN PRE-APPROVAL 2 / 2" at bounding box center [192, 633] width 286 height 33
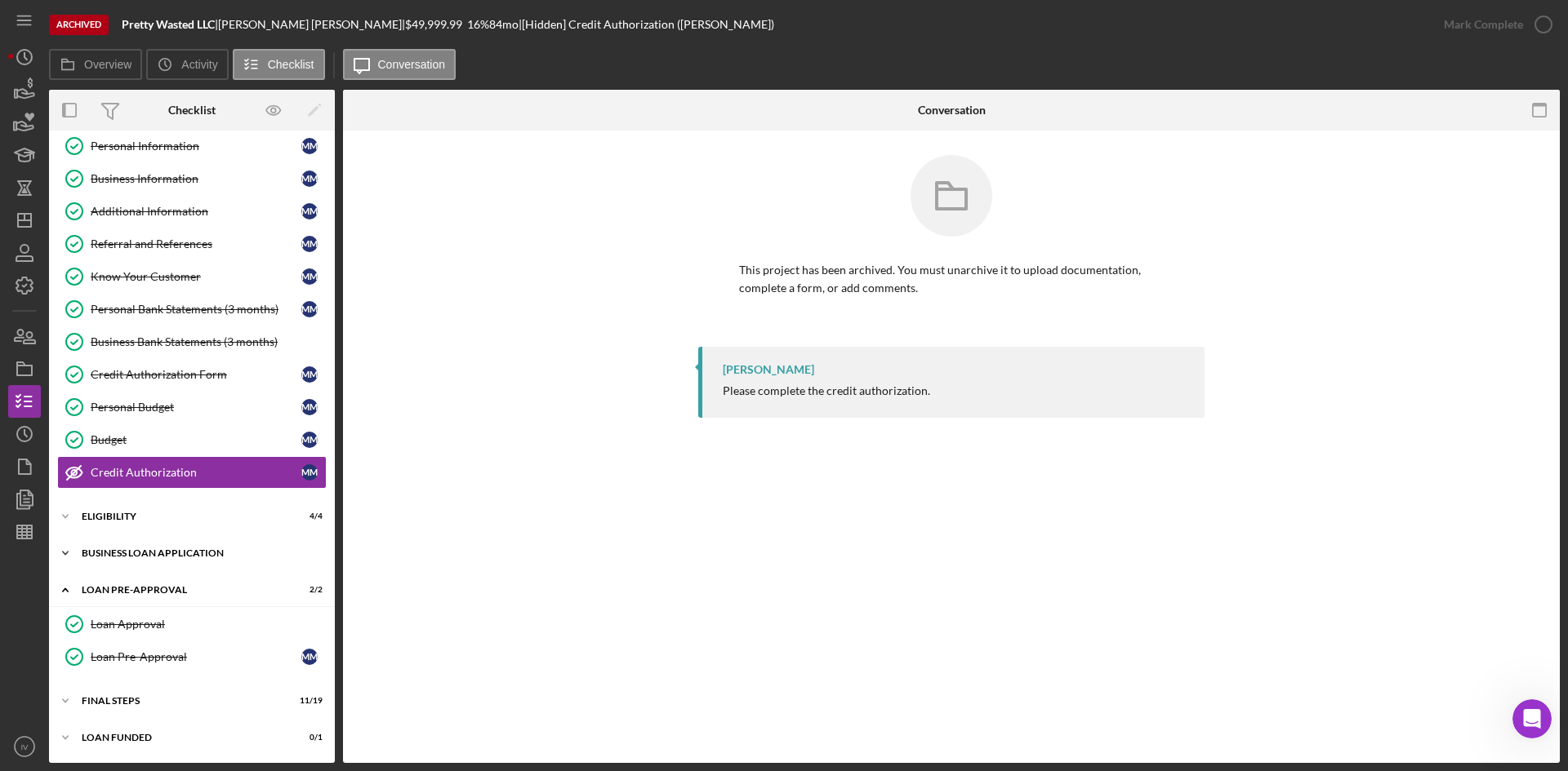
click at [81, 552] on icon "Icon/Expander" at bounding box center [66, 553] width 33 height 33
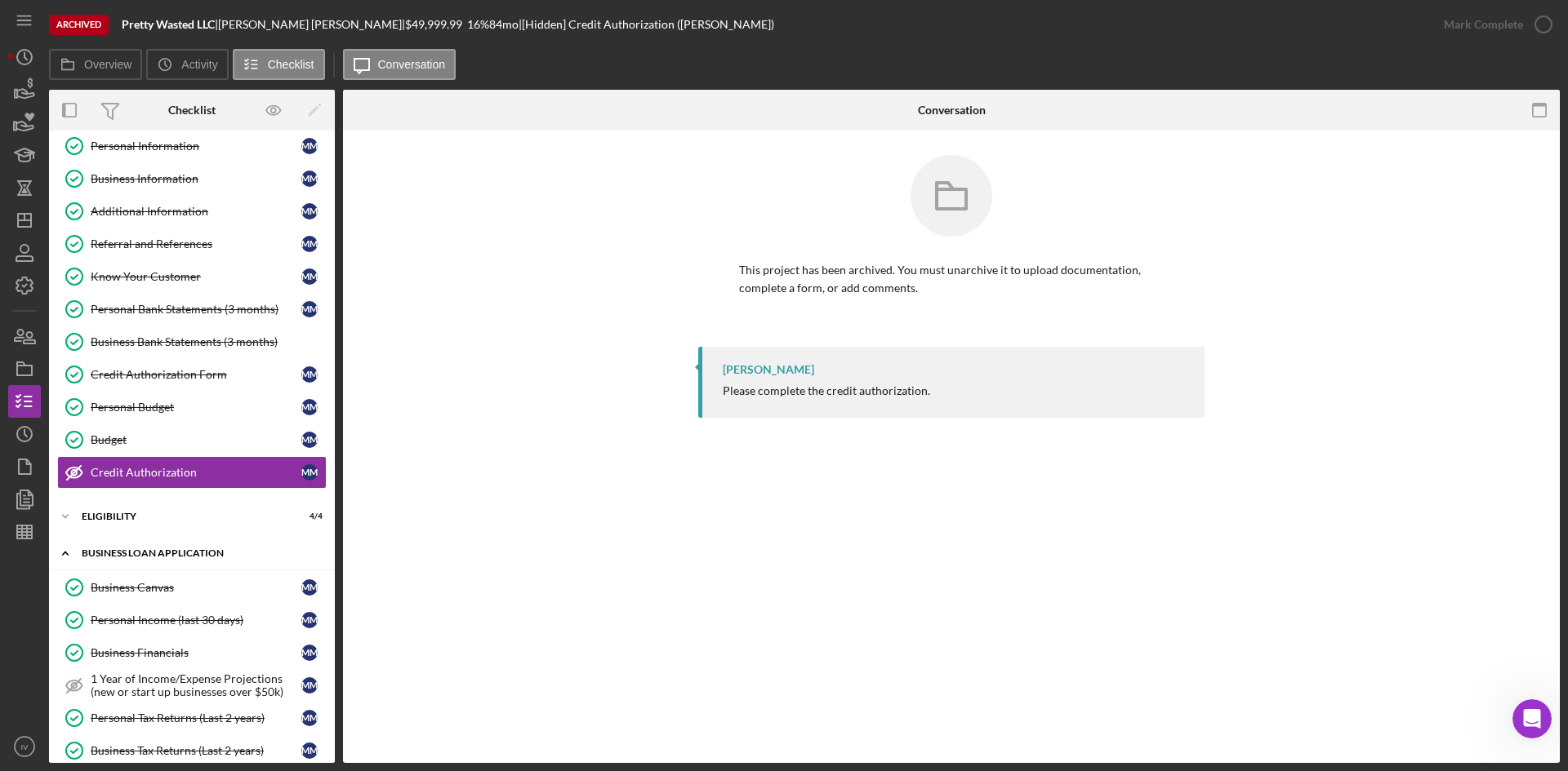
click at [73, 557] on icon "Icon/Expander" at bounding box center [66, 553] width 33 height 33
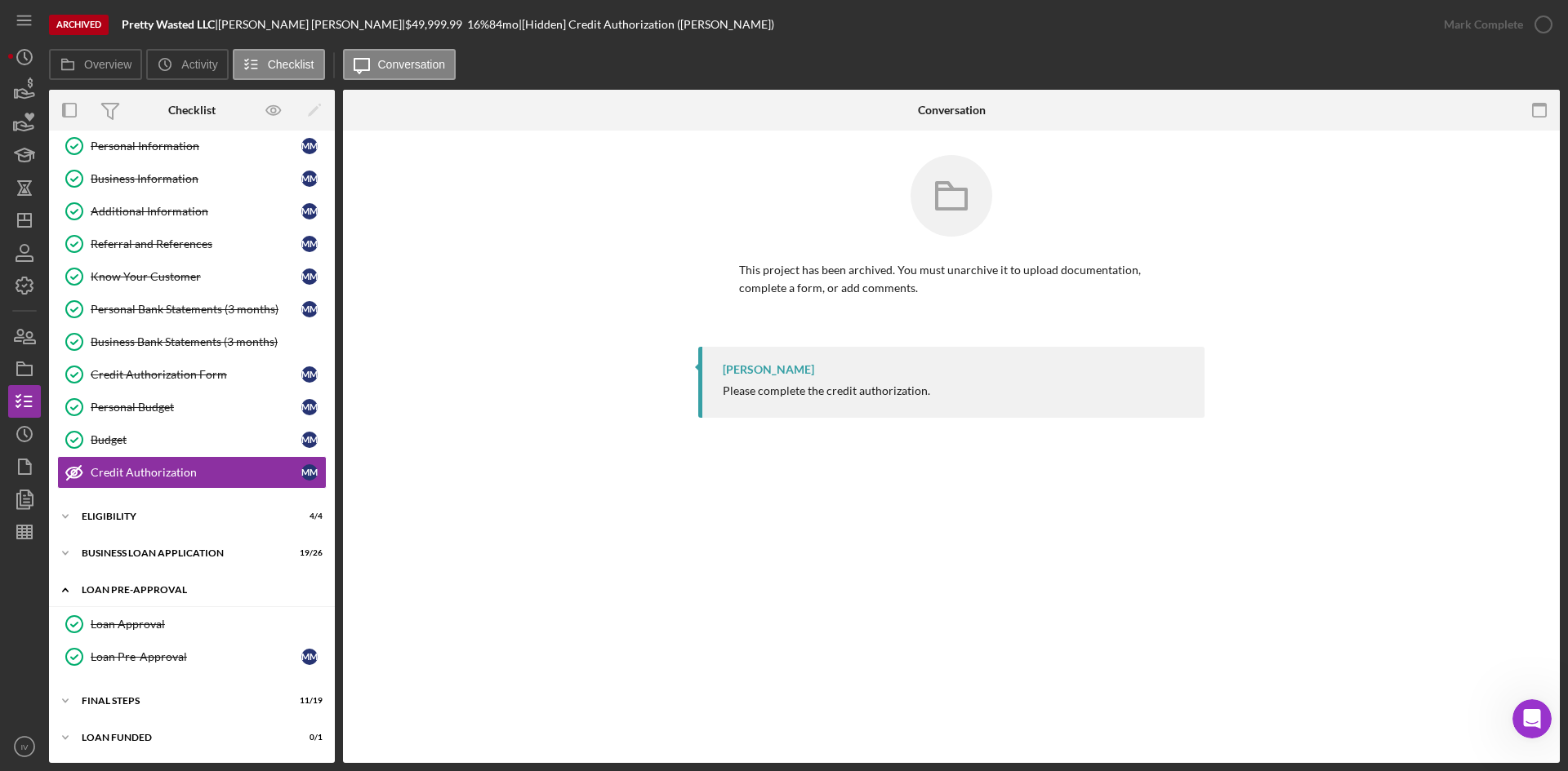
click at [61, 591] on icon "Icon/Expander" at bounding box center [66, 590] width 33 height 33
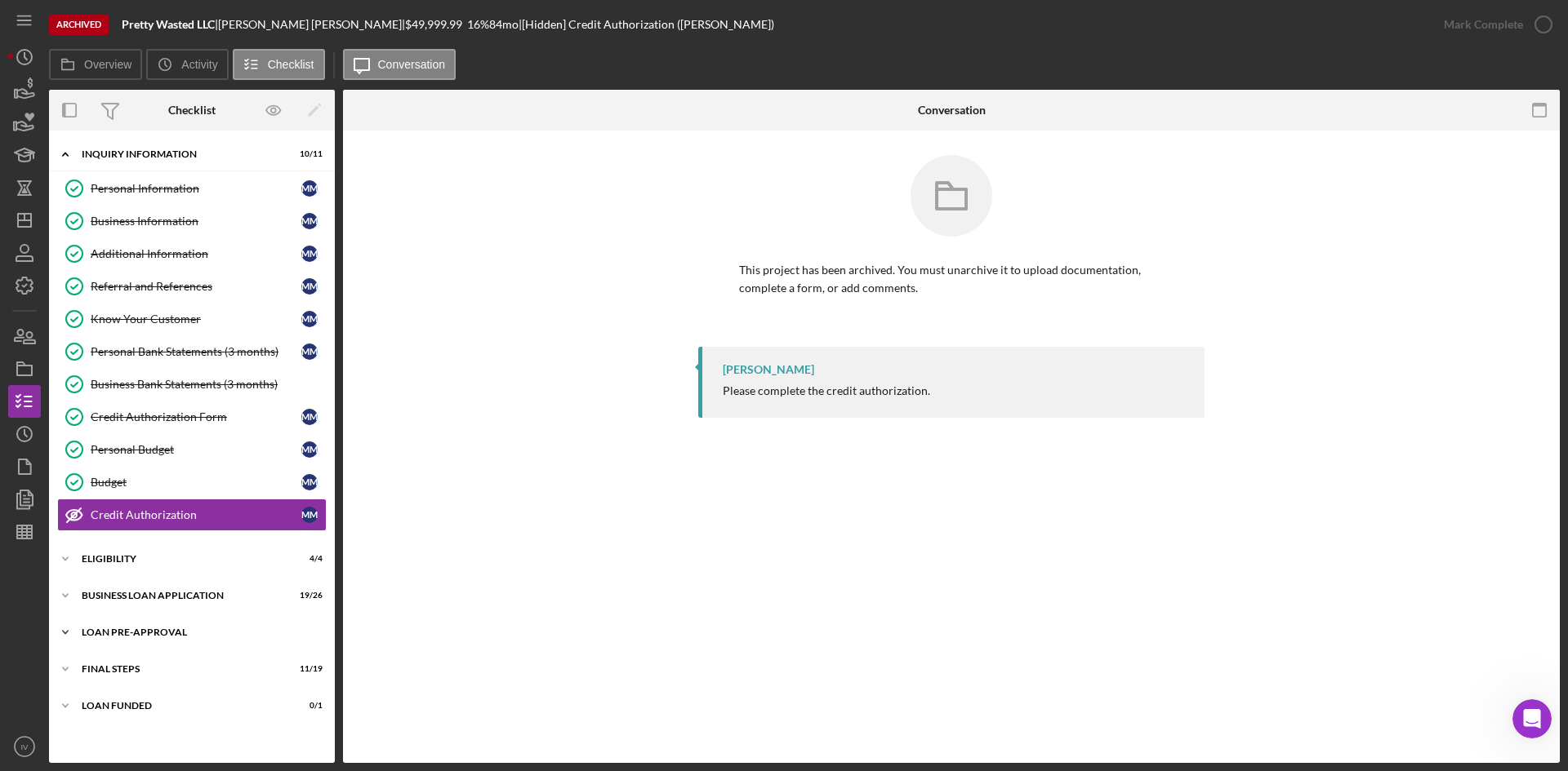
scroll to position [0, 0]
click at [108, 667] on div "FINAL STEPS" at bounding box center [198, 670] width 233 height 10
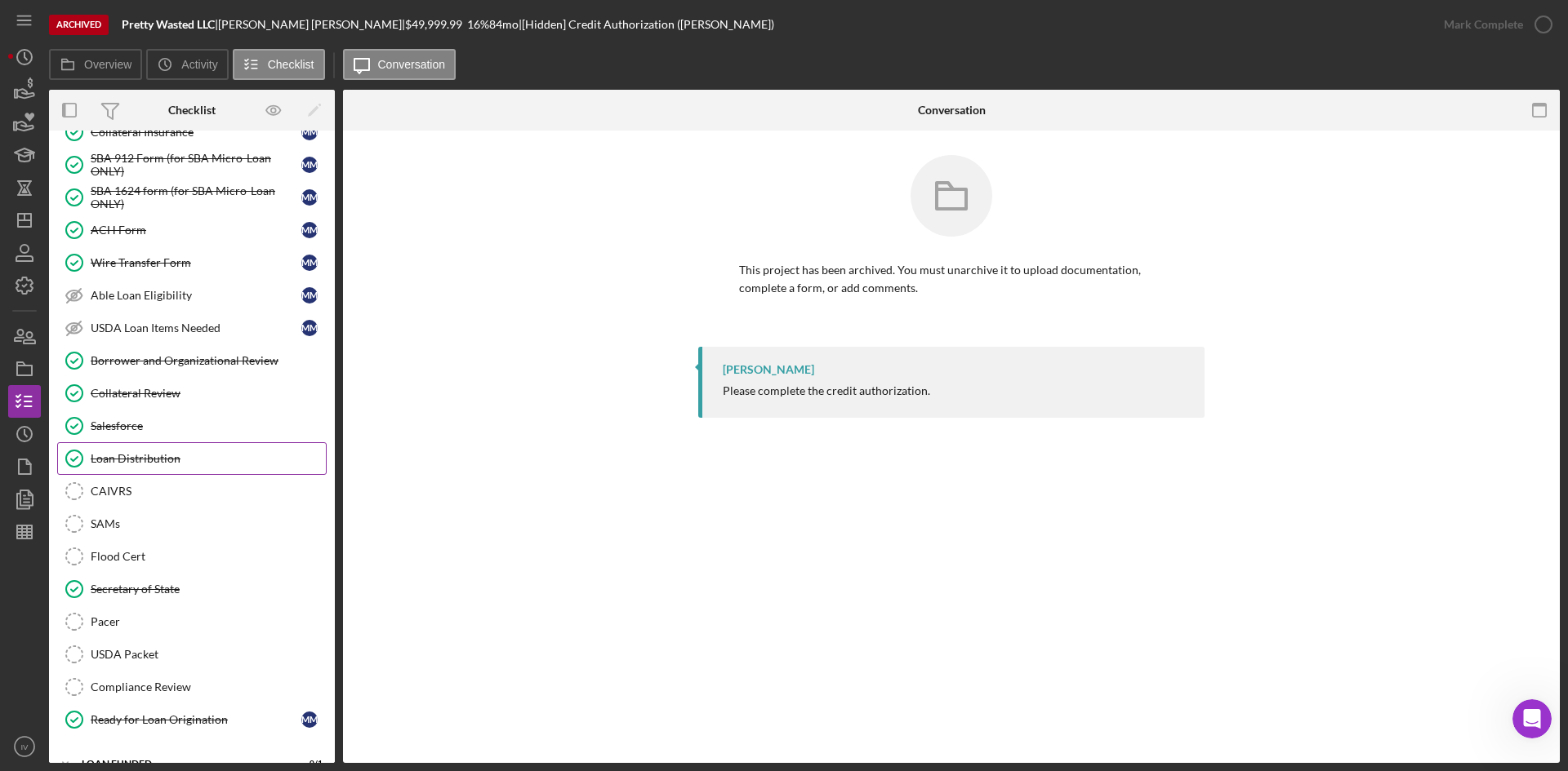
scroll to position [245, 0]
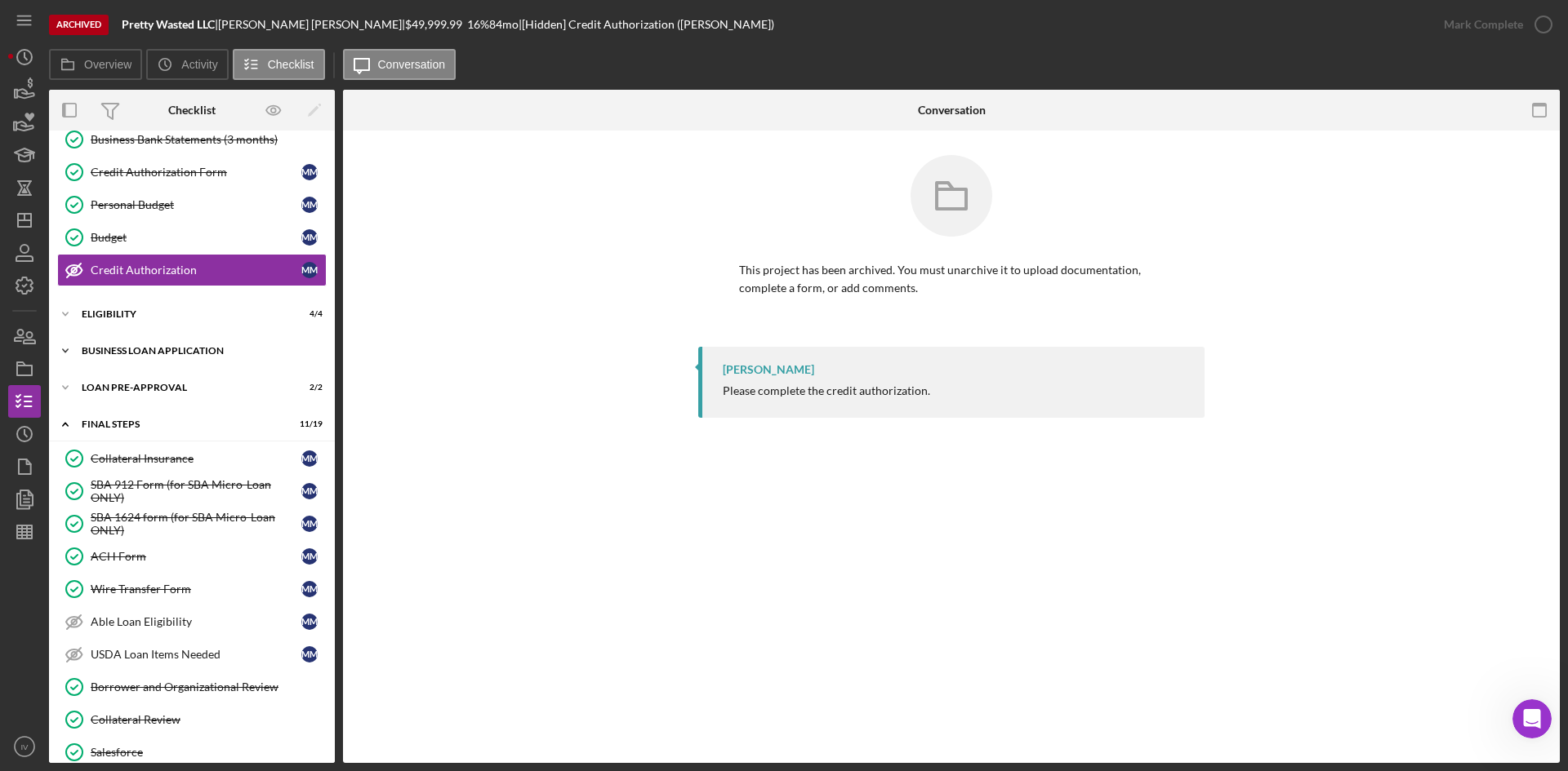
click at [98, 352] on div "BUSINESS LOAN APPLICATION" at bounding box center [198, 351] width 233 height 10
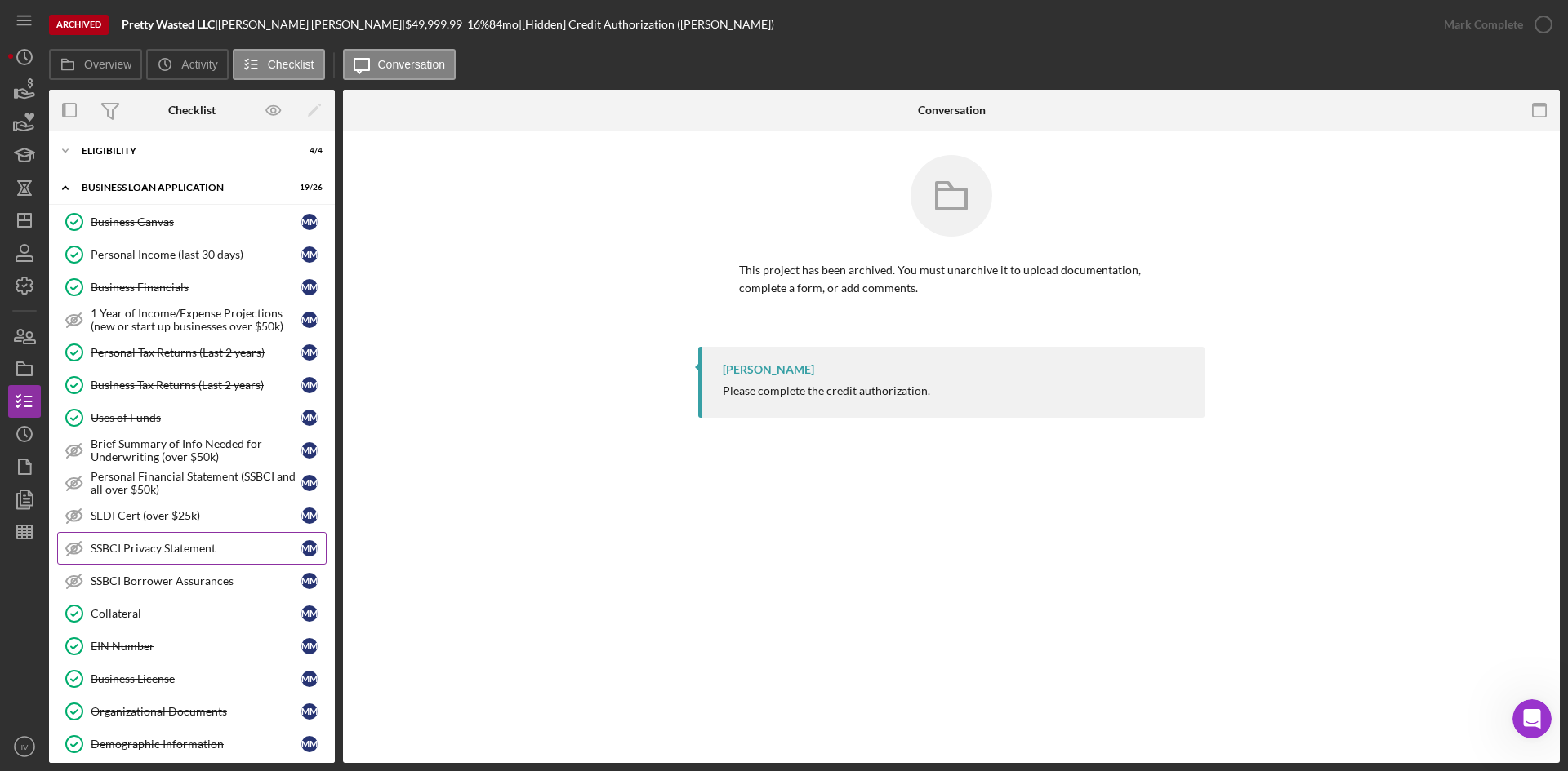
scroll to position [489, 0]
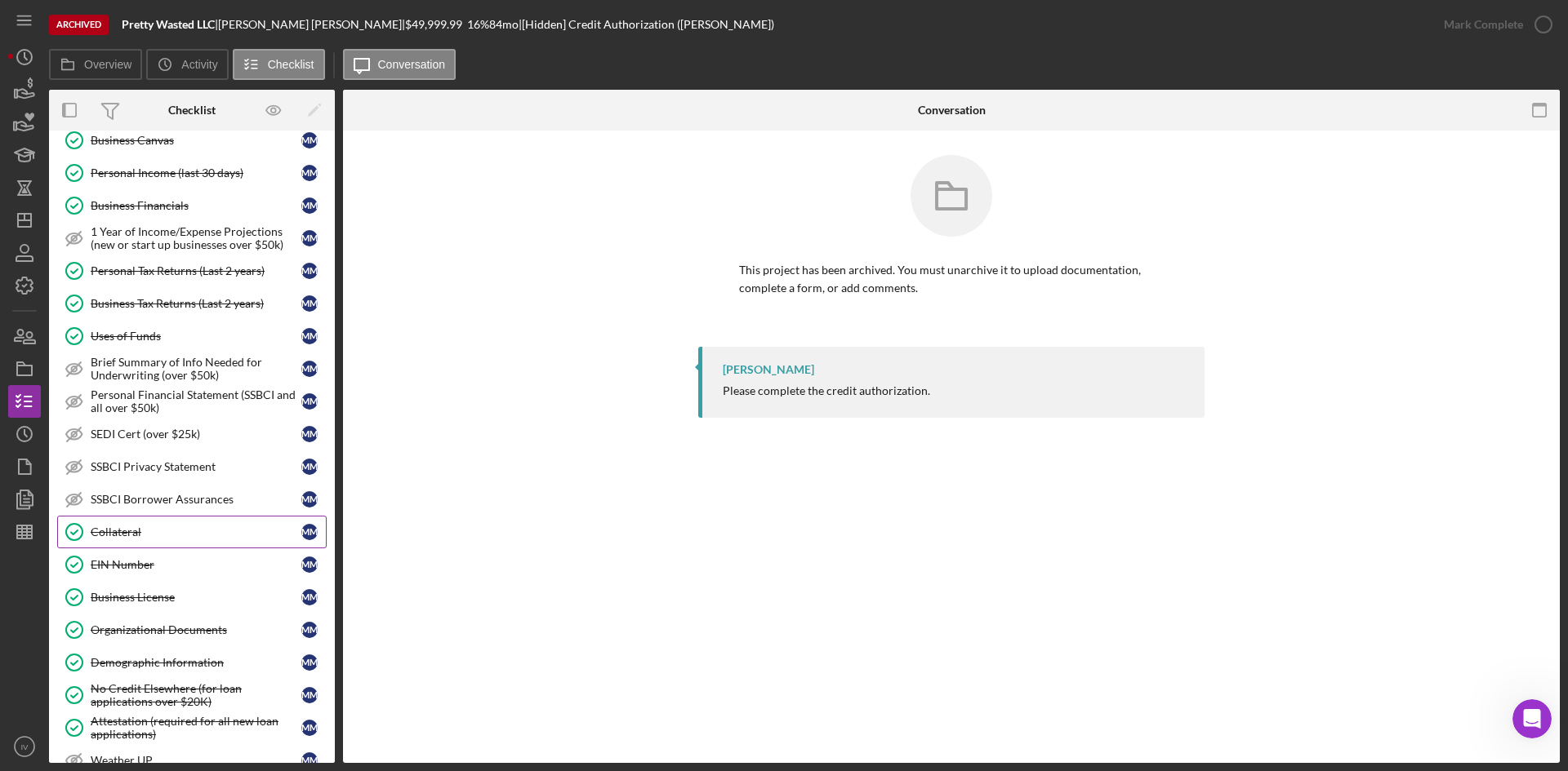
click at [176, 521] on link "Collateral Collateral M M" at bounding box center [192, 532] width 269 height 33
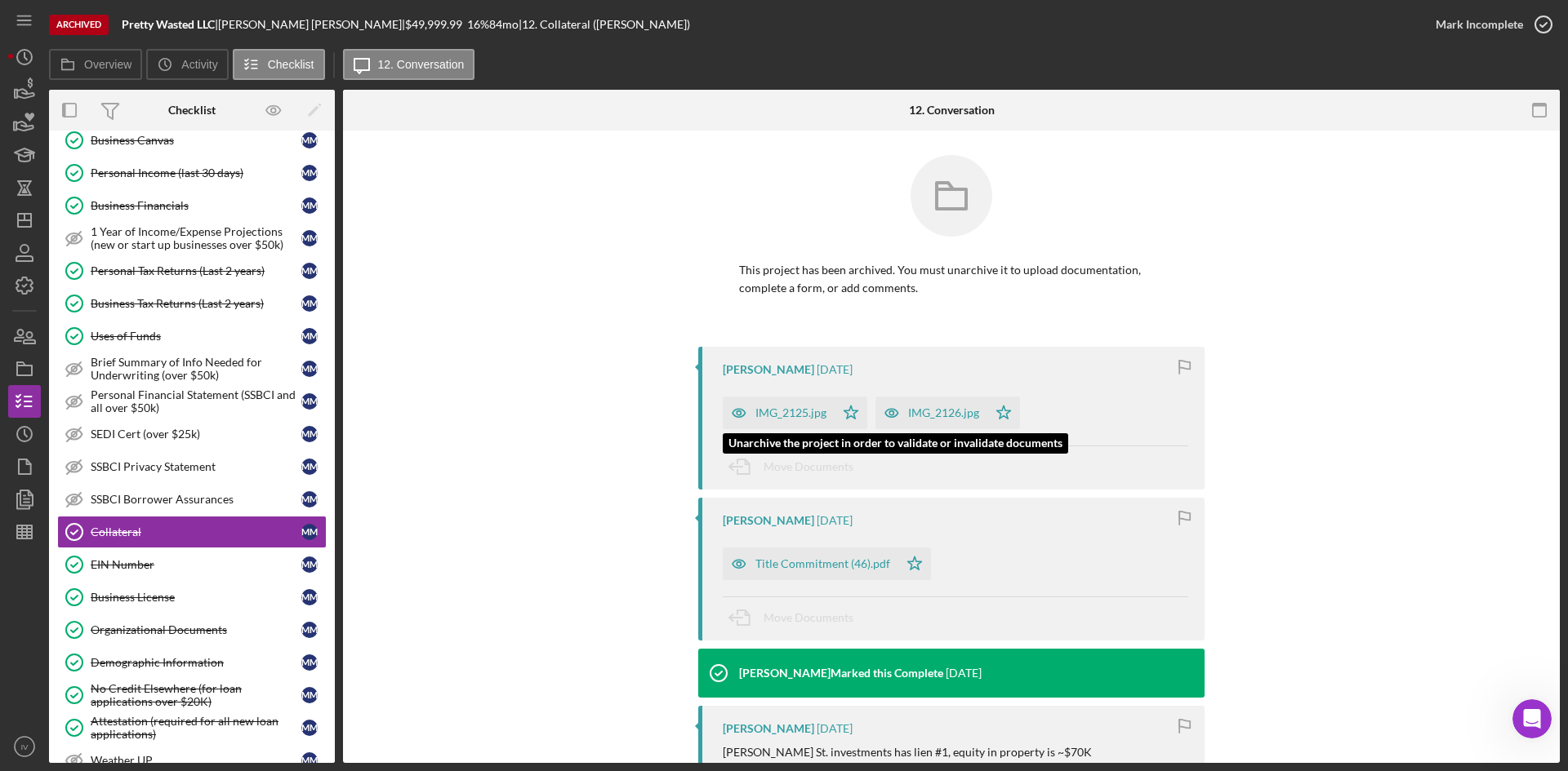
click at [789, 410] on div "IMG_2125.jpg" at bounding box center [791, 413] width 71 height 13
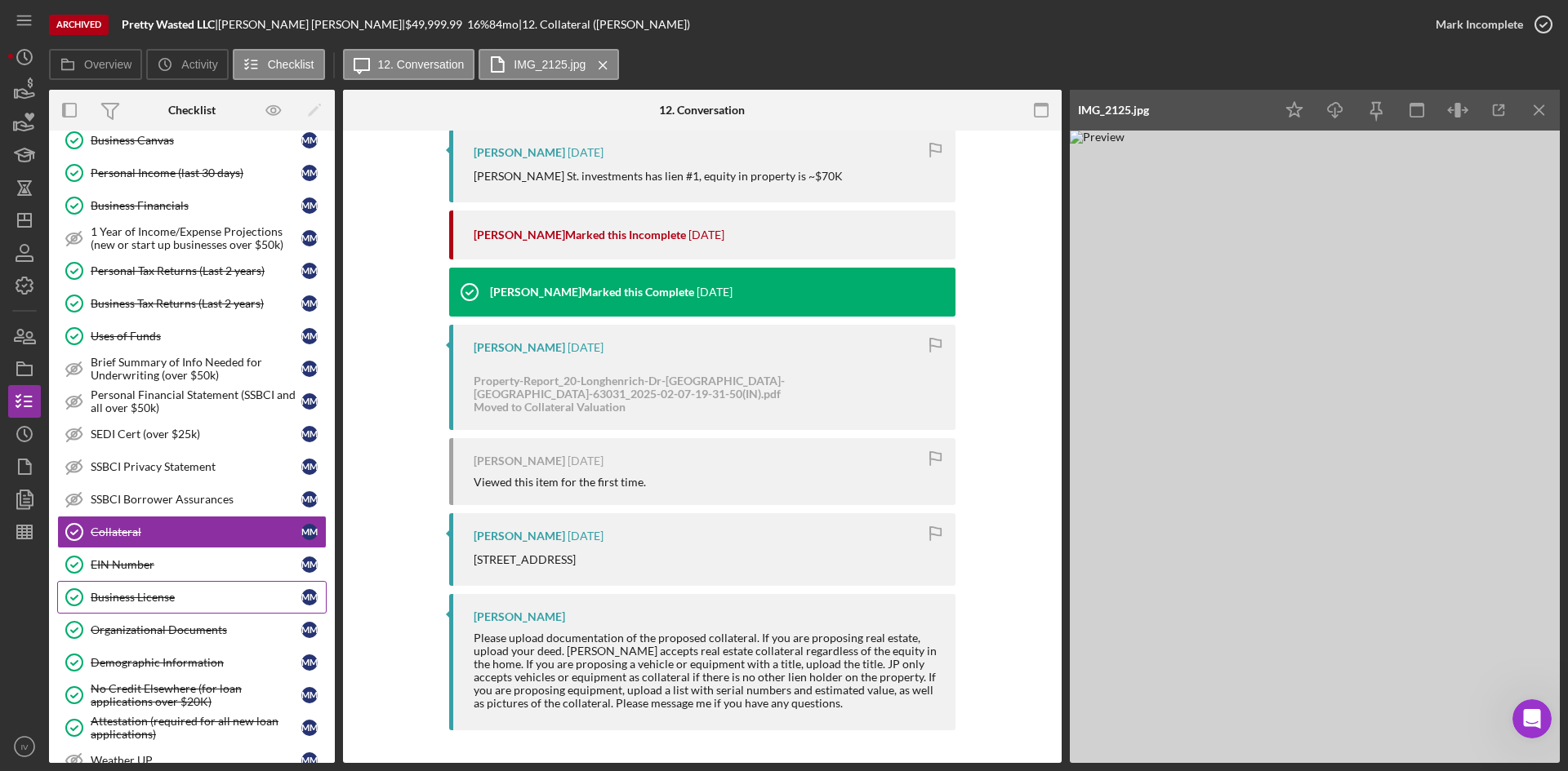
scroll to position [408, 0]
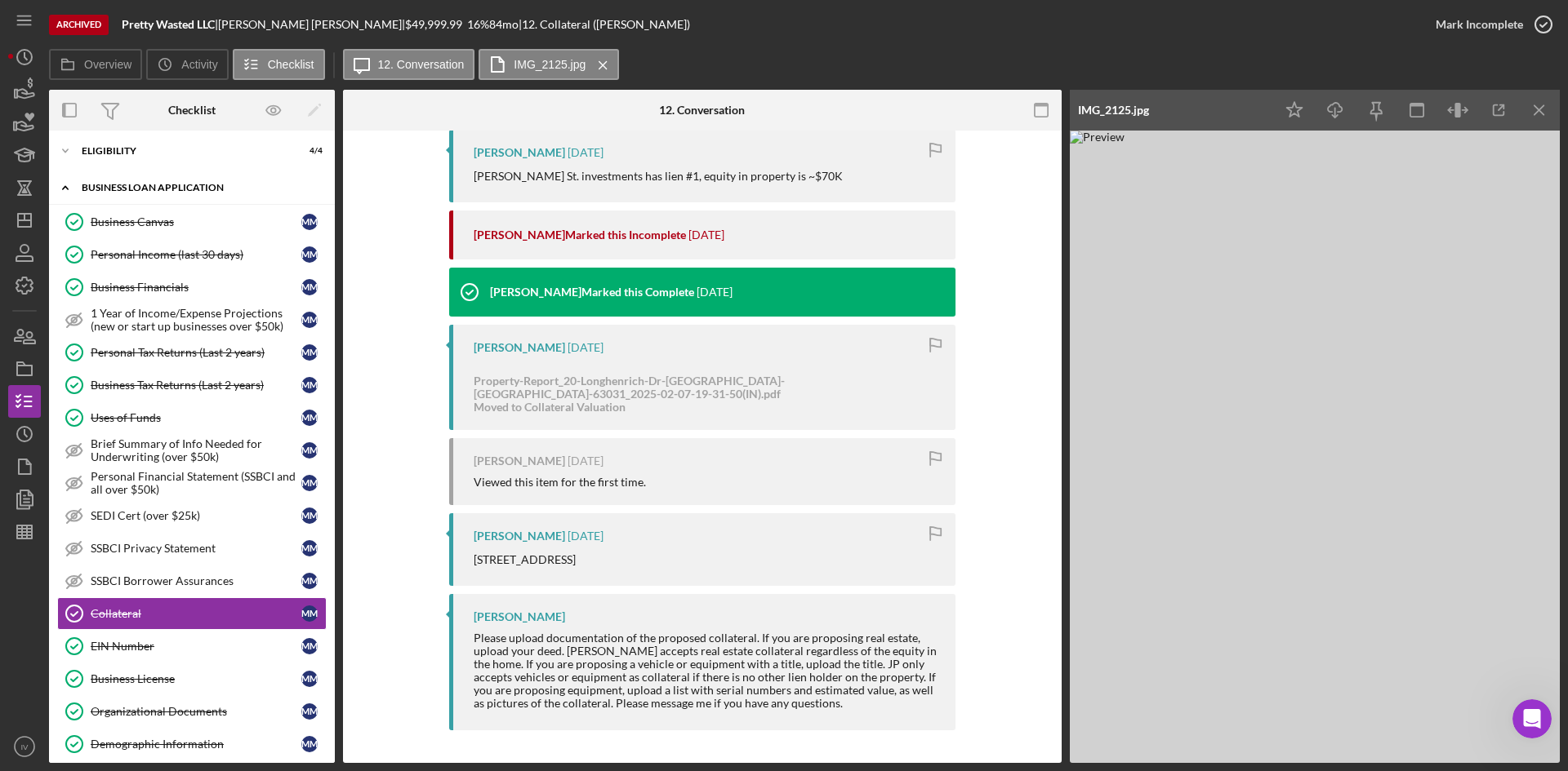
drag, startPoint x: 66, startPoint y: 183, endPoint x: 74, endPoint y: 187, distance: 8.9
click at [66, 183] on icon "Icon/Expander" at bounding box center [66, 187] width 33 height 33
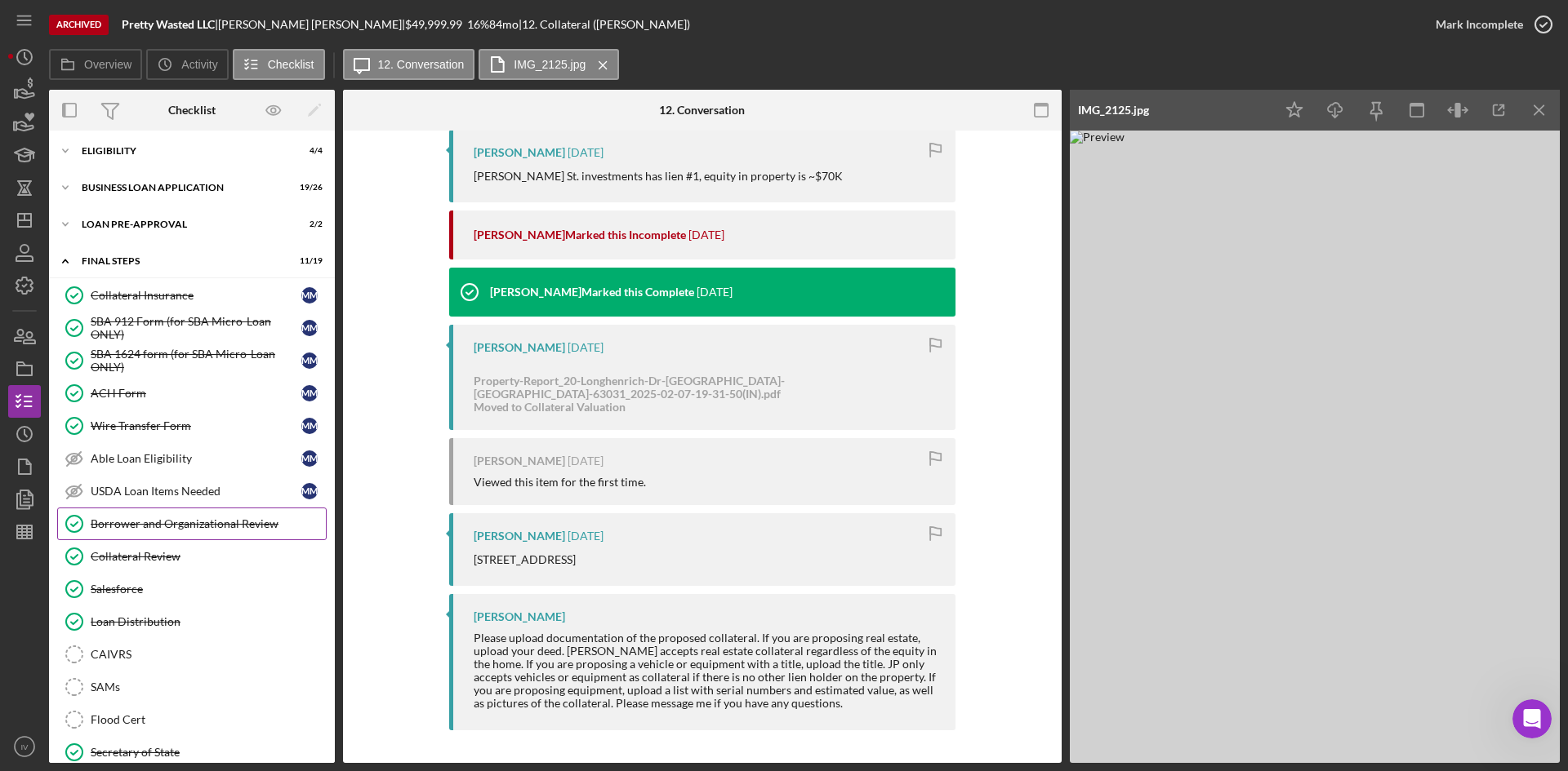
scroll to position [489, 0]
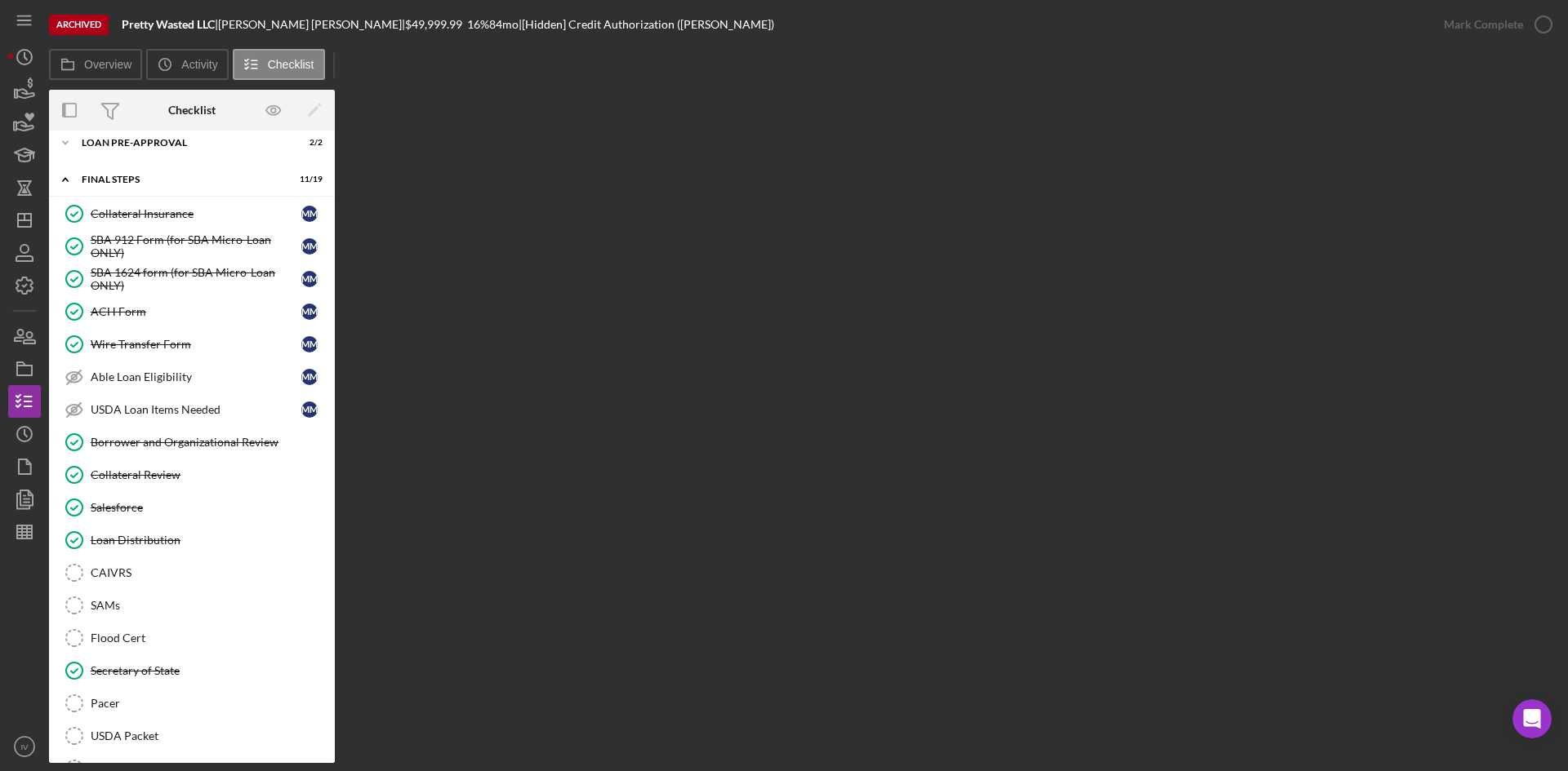
scroll to position [69, 0]
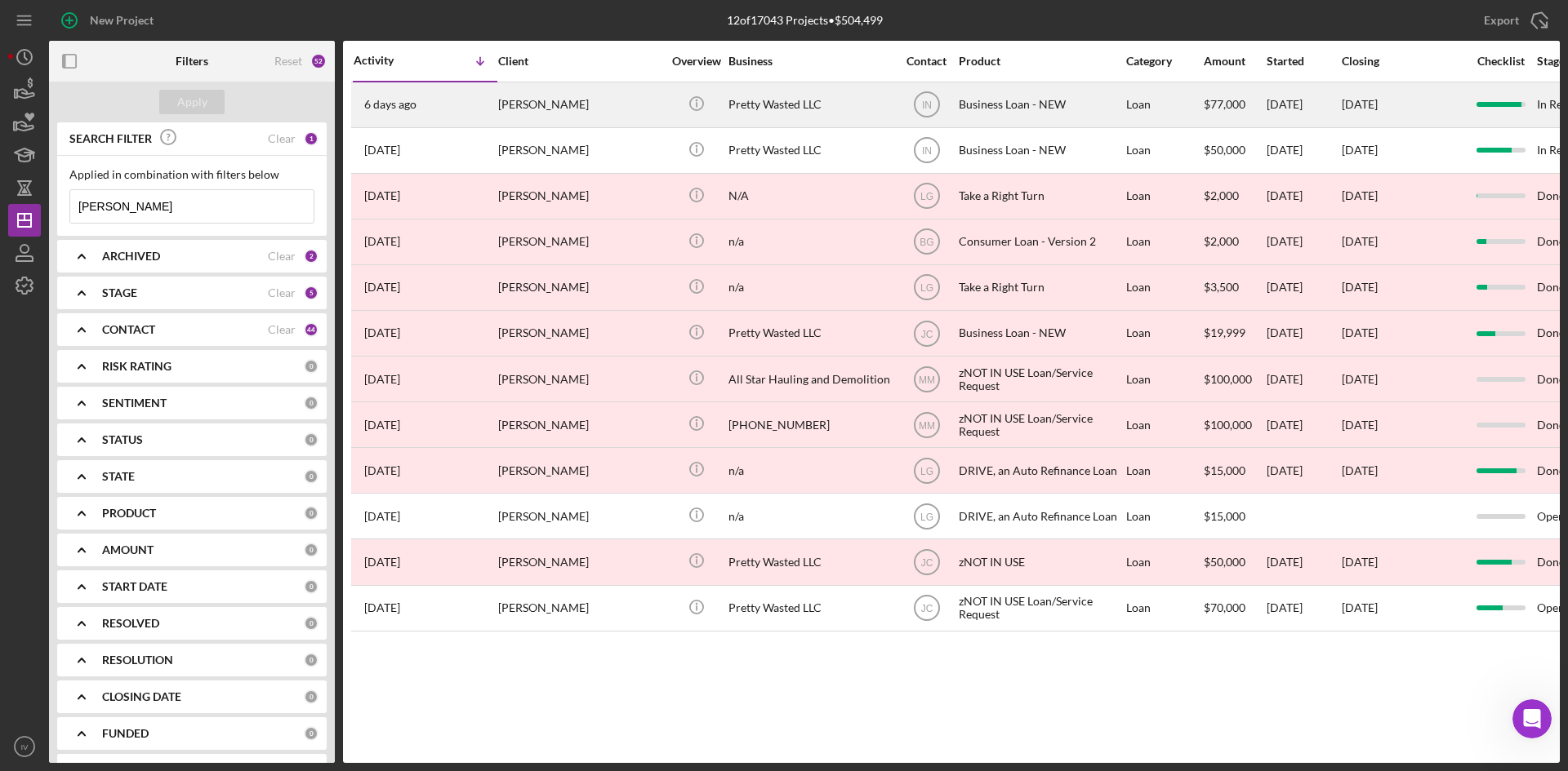
click at [526, 106] on div "[PERSON_NAME]" at bounding box center [579, 105] width 163 height 43
